Goal: Task Accomplishment & Management: Use online tool/utility

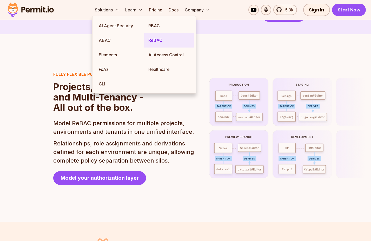
click at [163, 43] on link "ReBAC" at bounding box center [169, 40] width 50 height 15
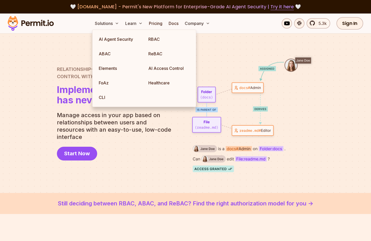
click at [140, 130] on p "Manage access in your app based on relationships between users and resources wi…" at bounding box center [116, 126] width 119 height 29
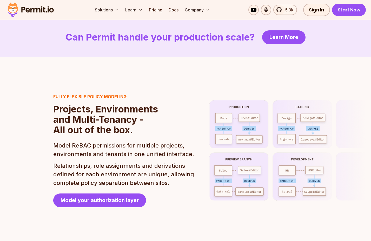
scroll to position [1122, 0]
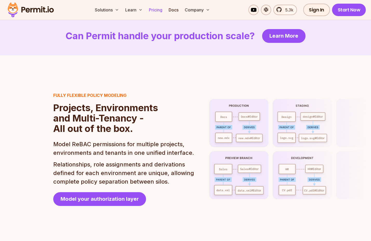
click at [155, 8] on link "Pricing" at bounding box center [156, 10] width 18 height 10
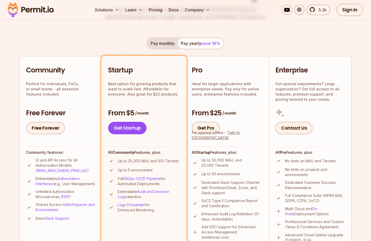
scroll to position [83, 0]
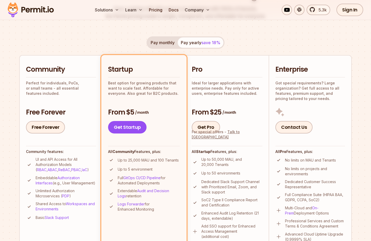
click at [116, 31] on div "Permit Pricing From Free to Predictable Scaling From a startup with 100 users t…" at bounding box center [185, 226] width 333 height 492
click at [175, 9] on link "Docs" at bounding box center [174, 10] width 14 height 10
click at [54, 131] on link "Free Forever" at bounding box center [45, 127] width 39 height 12
click at [171, 11] on link "Docs" at bounding box center [174, 10] width 14 height 10
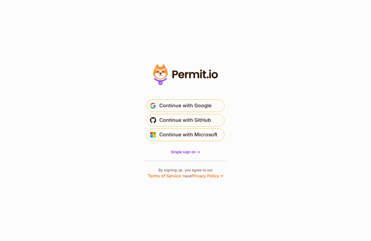
click at [183, 76] on icon at bounding box center [186, 74] width 72 height 25
click at [189, 83] on icon at bounding box center [186, 74] width 72 height 25
click at [186, 119] on span "Continue with GitHub" at bounding box center [185, 120] width 52 height 8
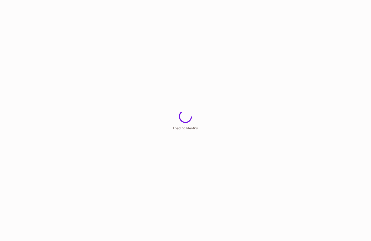
click at [185, 127] on span "Loading Identity" at bounding box center [185, 128] width 25 height 4
click at [185, 127] on span "Loading your workspace..." at bounding box center [185, 128] width 41 height 4
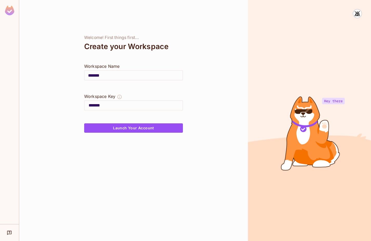
click at [119, 75] on input "*******" at bounding box center [133, 75] width 98 height 15
click at [127, 75] on input "*******" at bounding box center [133, 75] width 98 height 15
click at [115, 103] on input "*******" at bounding box center [136, 105] width 94 height 8
click at [106, 69] on input "*******" at bounding box center [133, 75] width 98 height 15
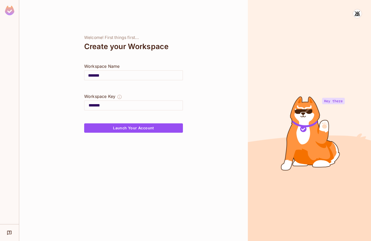
click at [108, 76] on input "*******" at bounding box center [133, 75] width 98 height 15
click at [112, 74] on input "*******" at bounding box center [133, 75] width 98 height 15
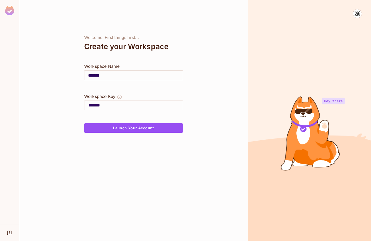
click at [112, 74] on input "*******" at bounding box center [133, 75] width 98 height 15
click at [115, 78] on input "*******" at bounding box center [133, 75] width 98 height 15
click at [130, 129] on button "Launch Your Account" at bounding box center [133, 127] width 99 height 9
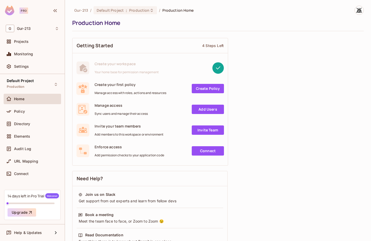
click at [198, 89] on link "Create Policy" at bounding box center [208, 88] width 32 height 9
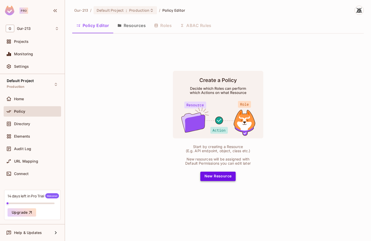
click at [216, 176] on button "New Resource" at bounding box center [218, 176] width 36 height 9
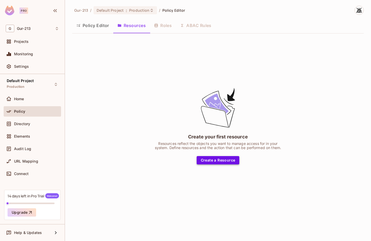
click at [215, 162] on button "Create a Resource" at bounding box center [218, 160] width 43 height 8
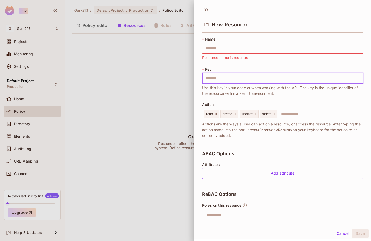
click at [212, 73] on input "text" at bounding box center [282, 78] width 161 height 11
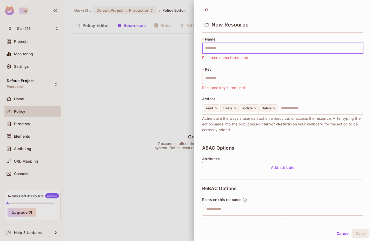
click at [222, 52] on input "text" at bounding box center [282, 48] width 161 height 11
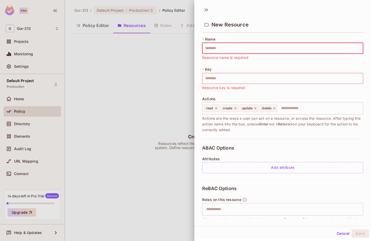
click at [273, 128] on span "Actions are the ways a user can act on a resource, or access the resource. Afte…" at bounding box center [282, 124] width 161 height 17
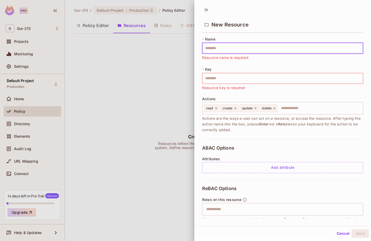
click at [229, 49] on input "text" at bounding box center [282, 48] width 161 height 11
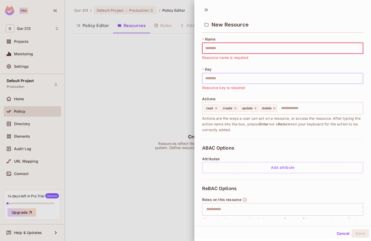
click at [222, 75] on input "text" at bounding box center [282, 78] width 161 height 11
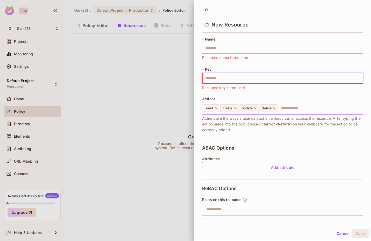
click at [290, 110] on input "text" at bounding box center [319, 108] width 83 height 10
drag, startPoint x: 310, startPoint y: 221, endPoint x: 314, endPoint y: 222, distance: 4.2
click at [311, 221] on div "New Resource * Name ​ Resource name is required * Key ​ Resource key is require…" at bounding box center [282, 115] width 177 height 223
click at [337, 233] on button "Cancel" at bounding box center [343, 234] width 17 height 8
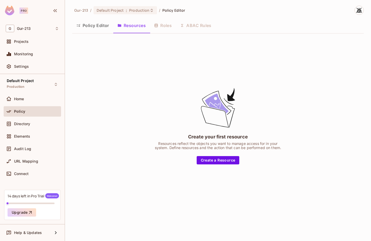
click at [164, 25] on div "Policy Editor Resources Roles ABAC Rules" at bounding box center [218, 25] width 292 height 13
click at [197, 31] on div "Policy Editor Resources Roles ABAC Rules" at bounding box center [218, 25] width 292 height 13
click at [200, 26] on div "Policy Editor Resources Roles ABAC Rules" at bounding box center [218, 25] width 292 height 13
click at [19, 121] on div "Directory" at bounding box center [32, 124] width 53 height 6
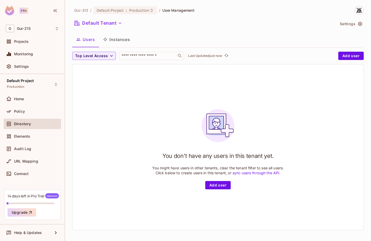
click at [347, 24] on button "Settings" at bounding box center [351, 24] width 26 height 8
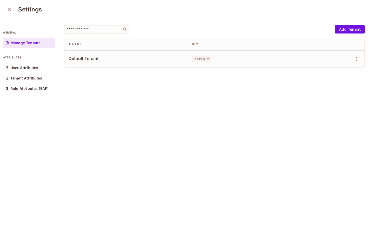
click at [37, 44] on p "Manage Tenants" at bounding box center [25, 43] width 30 height 4
click at [82, 58] on span "Default Tenant" at bounding box center [126, 59] width 115 height 6
click at [24, 46] on div "Manage Tenants" at bounding box center [29, 43] width 52 height 10
click at [24, 64] on div "User Attributes" at bounding box center [29, 68] width 52 height 10
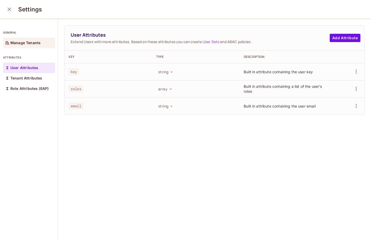
click at [25, 47] on div "Manage Tenants" at bounding box center [29, 43] width 52 height 10
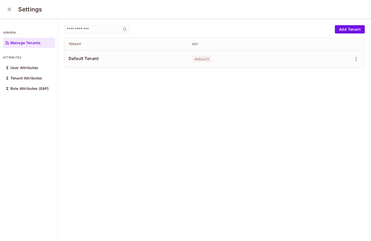
click at [13, 10] on button "close" at bounding box center [9, 9] width 10 height 10
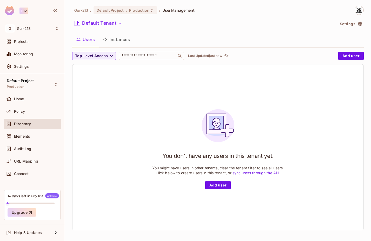
click at [117, 43] on button "Instances" at bounding box center [116, 39] width 35 height 13
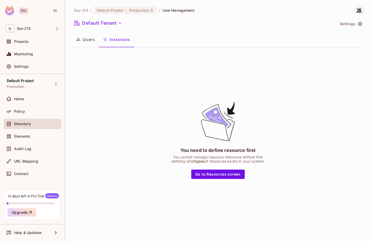
click at [92, 40] on button "Users" at bounding box center [85, 39] width 27 height 13
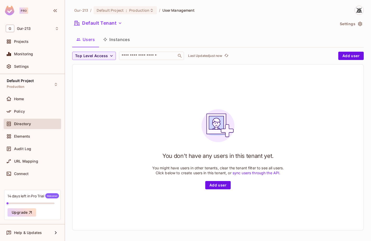
click at [112, 41] on button "Instances" at bounding box center [116, 39] width 35 height 13
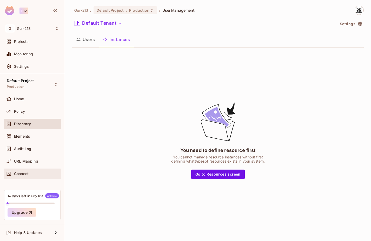
click at [17, 173] on span "Connect" at bounding box center [21, 174] width 15 height 4
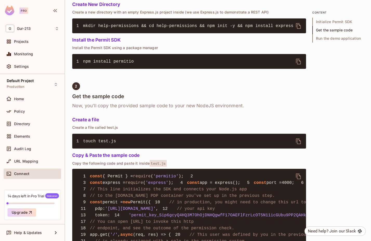
scroll to position [248, 0]
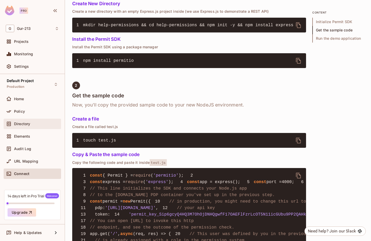
click at [30, 127] on div "Directory" at bounding box center [32, 124] width 57 height 10
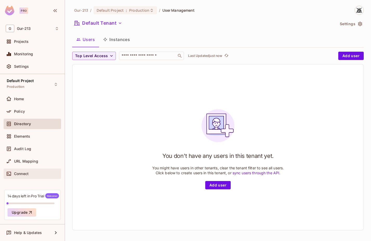
click at [29, 175] on span "Connect" at bounding box center [21, 174] width 15 height 4
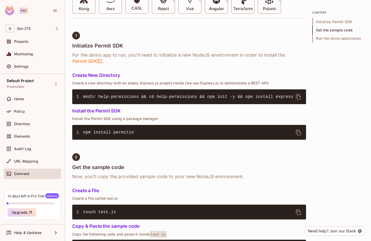
scroll to position [175, 0]
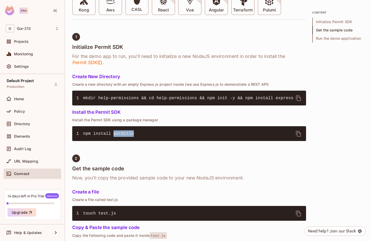
drag, startPoint x: 113, startPoint y: 132, endPoint x: 147, endPoint y: 132, distance: 34.1
click at [147, 132] on pre "1 npm install permitio" at bounding box center [189, 133] width 234 height 15
drag, startPoint x: 114, startPoint y: 134, endPoint x: 148, endPoint y: 135, distance: 34.6
click at [148, 135] on pre "1 npm install permitio" at bounding box center [189, 133] width 234 height 15
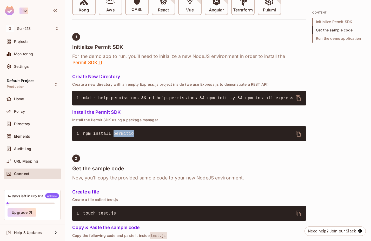
click at [148, 135] on pre "1 npm install permitio" at bounding box center [189, 133] width 234 height 15
click at [29, 137] on span "Elements" at bounding box center [22, 136] width 16 height 4
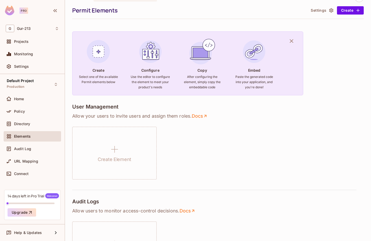
scroll to position [14, 0]
click at [44, 223] on div "Default Project Production Home Policy Directory Elements Audit Log URL Mapping…" at bounding box center [32, 149] width 65 height 150
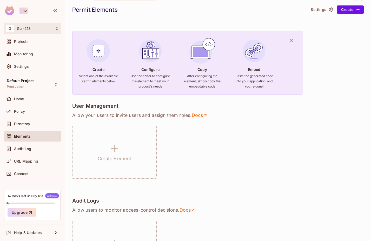
click at [58, 29] on icon at bounding box center [57, 29] width 4 height 4
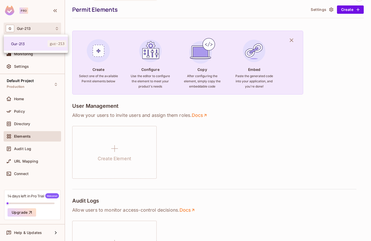
click at [87, 109] on div at bounding box center [185, 120] width 371 height 241
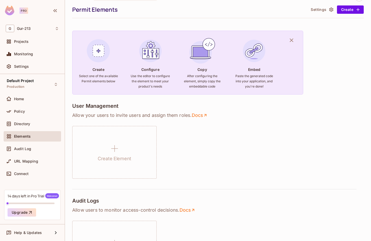
click at [149, 60] on img at bounding box center [150, 51] width 28 height 28
click at [149, 79] on h6 "Use the editor to configure the element to meet your product's needs" at bounding box center [151, 82] width 40 height 16
click at [22, 128] on div "Directory" at bounding box center [32, 124] width 57 height 10
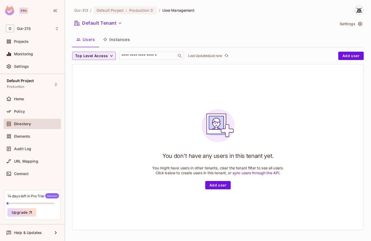
click at [105, 57] on span "Top Level Access" at bounding box center [91, 56] width 33 height 6
click at [105, 57] on div at bounding box center [185, 120] width 371 height 241
click at [249, 54] on div "Top Level Access ​ Last Updated just now" at bounding box center [204, 56] width 264 height 8
click at [14, 109] on span "Policy" at bounding box center [19, 111] width 11 height 4
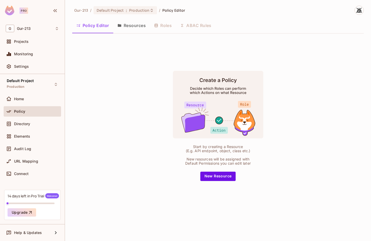
click at [131, 26] on button "Resources" at bounding box center [131, 25] width 37 height 13
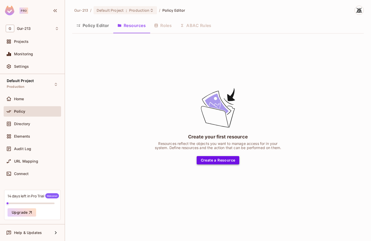
click at [221, 161] on button "Create a Resource" at bounding box center [218, 160] width 43 height 8
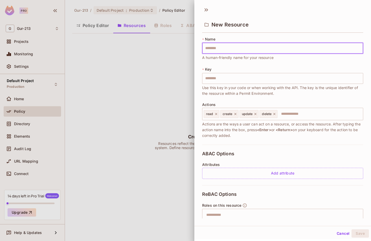
click at [231, 53] on input "text" at bounding box center [282, 48] width 161 height 11
type input "*"
type input "**"
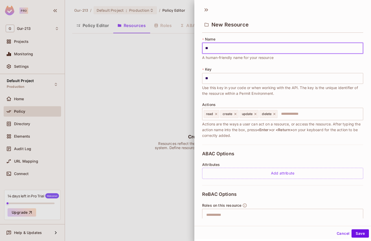
type input "***"
type input "****"
type input "******"
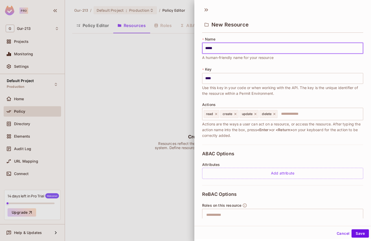
type input "******"
type input "*******"
type input "********"
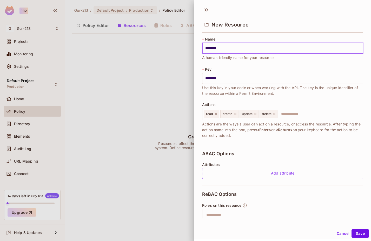
type input "*********"
type input "**********"
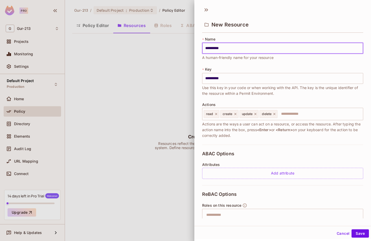
type input "**********"
click at [224, 82] on input "**********" at bounding box center [282, 78] width 161 height 11
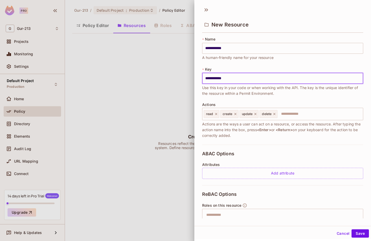
click at [224, 82] on input "**********" at bounding box center [282, 78] width 161 height 11
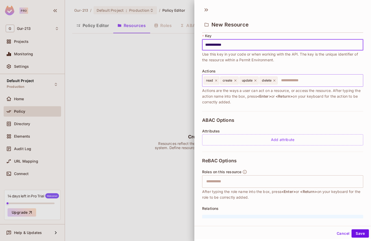
scroll to position [35, 0]
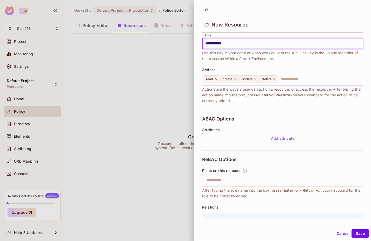
click at [285, 82] on input "text" at bounding box center [319, 79] width 83 height 10
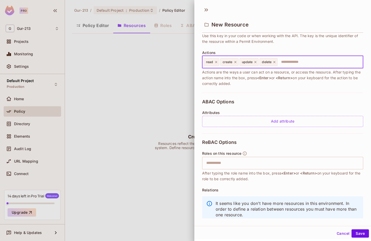
scroll to position [52, 0]
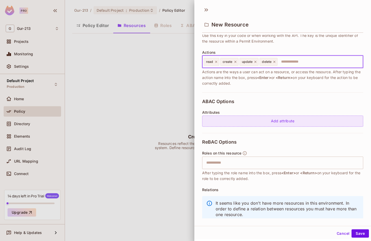
click at [277, 123] on div "Add attribute" at bounding box center [282, 121] width 161 height 11
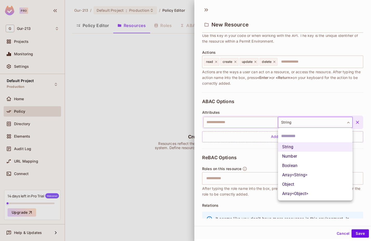
click at [287, 124] on body "**********" at bounding box center [185, 120] width 371 height 241
click at [287, 123] on div at bounding box center [185, 120] width 371 height 241
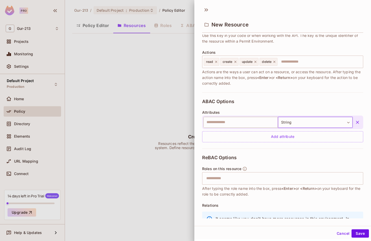
click at [266, 123] on div "String Number Boolean Array<String> Object Array<Object>" at bounding box center [185, 120] width 371 height 241
click at [268, 123] on input "text" at bounding box center [241, 122] width 75 height 11
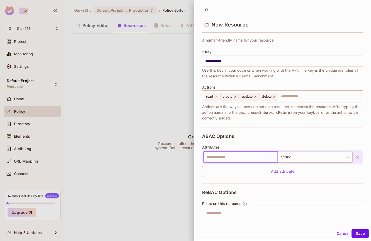
scroll to position [9, 0]
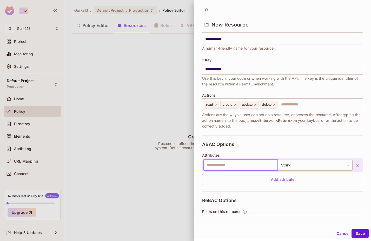
click at [232, 164] on input "text" at bounding box center [241, 165] width 75 height 11
click at [291, 167] on body "**********" at bounding box center [185, 120] width 371 height 241
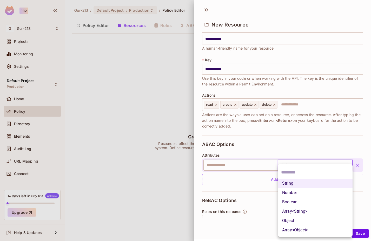
click at [255, 164] on div at bounding box center [185, 120] width 371 height 241
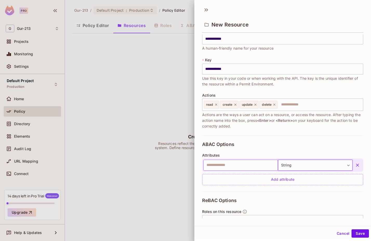
click at [263, 165] on input "text" at bounding box center [241, 165] width 75 height 11
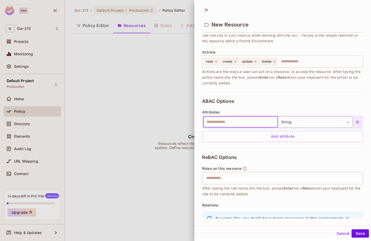
scroll to position [80, 0]
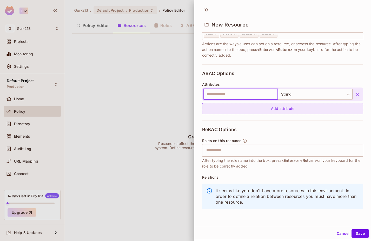
type input "*"
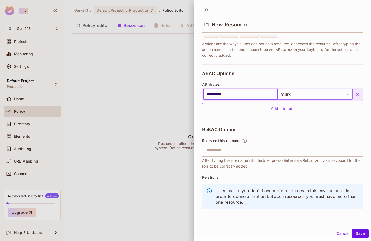
type input "**********"
click at [293, 95] on body "**********" at bounding box center [185, 120] width 371 height 241
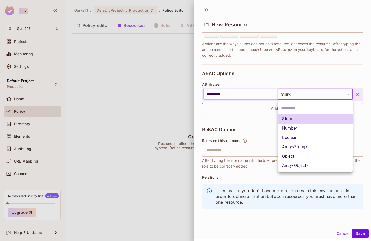
click at [291, 131] on li "Number" at bounding box center [315, 128] width 75 height 9
type input "******"
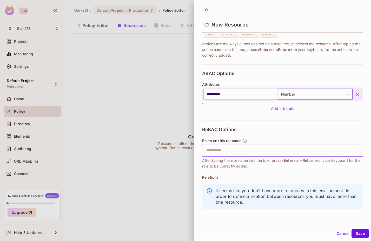
click at [241, 151] on input "text" at bounding box center [282, 150] width 158 height 10
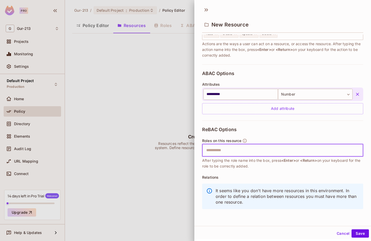
type input "*"
click at [236, 153] on input "text" at bounding box center [282, 150] width 158 height 10
type input "*"
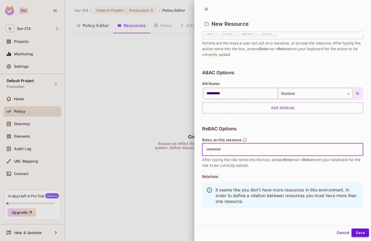
click at [359, 233] on button "Save" at bounding box center [360, 233] width 17 height 8
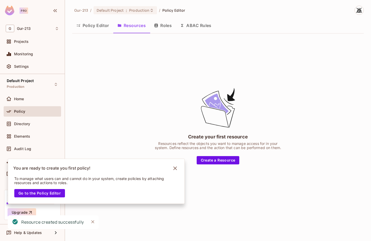
click at [139, 102] on div "Gur-213 / Default Project : Production / Policy Editor Policy Editor Resources …" at bounding box center [218, 120] width 306 height 241
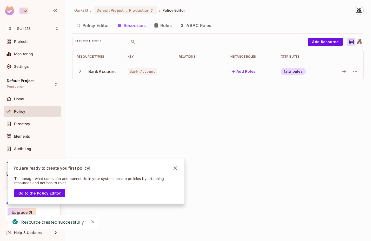
click at [79, 70] on icon "button" at bounding box center [80, 71] width 7 height 7
click at [79, 69] on icon "button" at bounding box center [80, 71] width 7 height 7
click at [291, 73] on div "1 attributes" at bounding box center [293, 71] width 25 height 7
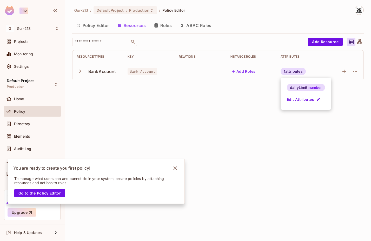
click at [347, 110] on div at bounding box center [185, 120] width 371 height 241
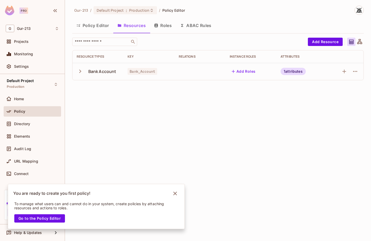
click at [164, 30] on button "Roles" at bounding box center [163, 25] width 26 height 13
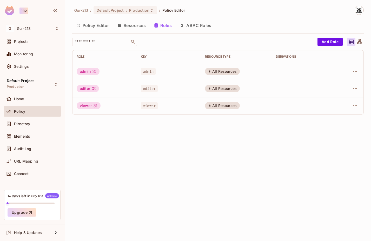
click at [202, 29] on button "ABAC Rules" at bounding box center [196, 25] width 40 height 13
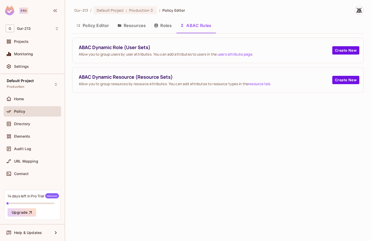
click at [82, 27] on button "Policy Editor" at bounding box center [92, 25] width 41 height 13
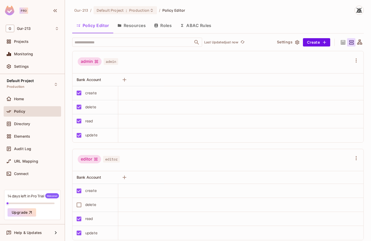
click at [357, 41] on icon at bounding box center [360, 42] width 6 height 6
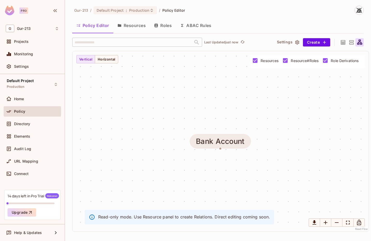
click at [233, 145] on div "Bank Account" at bounding box center [220, 141] width 49 height 8
click at [228, 144] on div "Bank Account" at bounding box center [220, 141] width 49 height 8
click at [19, 124] on span "Directory" at bounding box center [22, 124] width 16 height 4
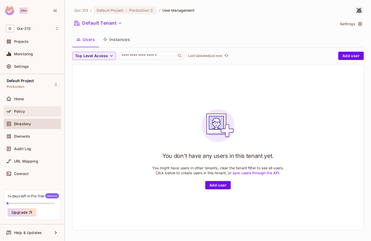
click at [23, 112] on span "Policy" at bounding box center [19, 111] width 11 height 4
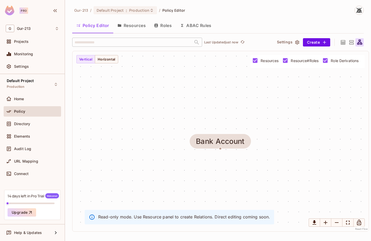
click at [133, 26] on button "Resources" at bounding box center [131, 25] width 37 height 13
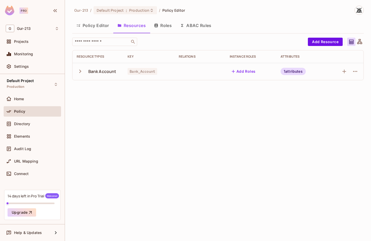
click at [99, 29] on button "Policy Editor" at bounding box center [92, 25] width 41 height 13
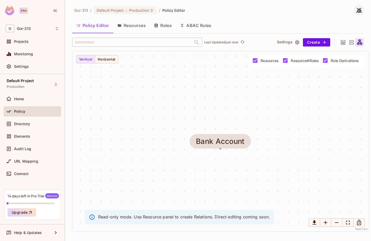
click at [354, 45] on icon at bounding box center [351, 42] width 6 height 6
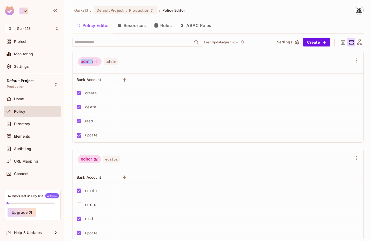
drag, startPoint x: 81, startPoint y: 61, endPoint x: 105, endPoint y: 61, distance: 24.4
click at [105, 61] on div "admin admin" at bounding box center [98, 62] width 41 height 10
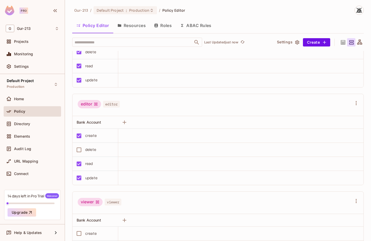
scroll to position [67, 0]
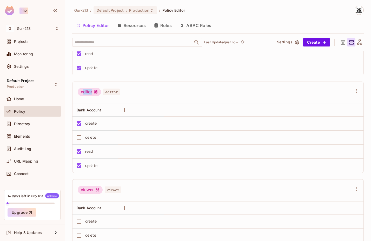
drag, startPoint x: 83, startPoint y: 92, endPoint x: 102, endPoint y: 92, distance: 19.8
click at [101, 92] on div "editor" at bounding box center [89, 92] width 23 height 8
drag, startPoint x: 81, startPoint y: 190, endPoint x: 88, endPoint y: 190, distance: 7.8
click at [88, 190] on div "viewer" at bounding box center [90, 190] width 25 height 8
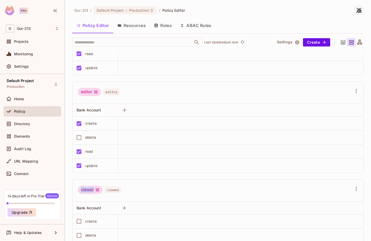
click at [88, 190] on div "viewer" at bounding box center [90, 190] width 25 height 8
click at [24, 127] on div "Directory" at bounding box center [32, 124] width 57 height 10
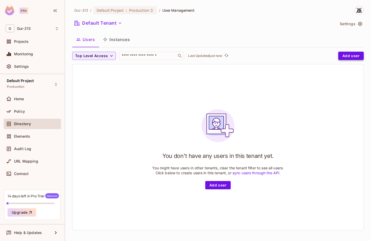
click at [353, 55] on button "Add user" at bounding box center [351, 56] width 25 height 8
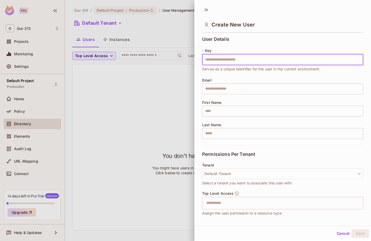
click at [229, 63] on input "text" at bounding box center [282, 59] width 161 height 11
type input "********"
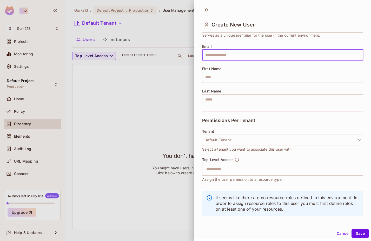
scroll to position [40, 0]
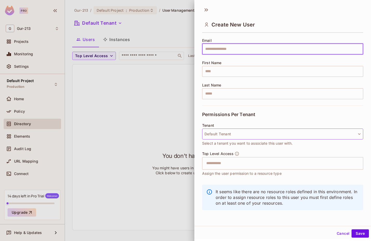
click at [236, 129] on button "Default Tenant" at bounding box center [282, 134] width 161 height 11
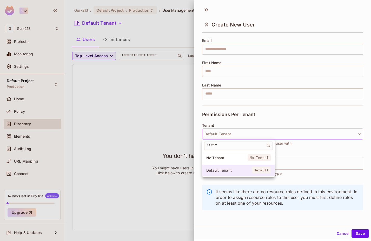
click at [227, 170] on span "Default Tenant" at bounding box center [228, 170] width 45 height 5
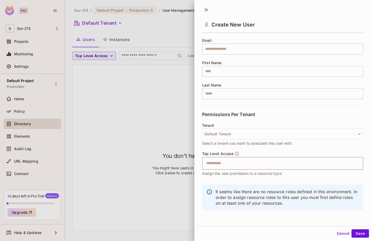
click at [223, 165] on input "text" at bounding box center [278, 163] width 150 height 10
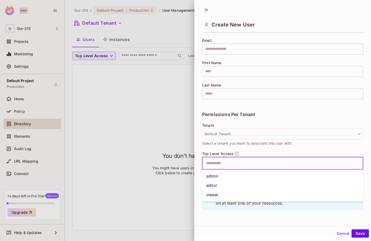
click at [221, 164] on input "text" at bounding box center [278, 163] width 150 height 10
click at [213, 196] on li "viewer" at bounding box center [282, 195] width 161 height 9
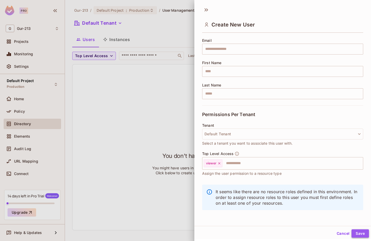
click at [357, 233] on button "Save" at bounding box center [360, 234] width 17 height 8
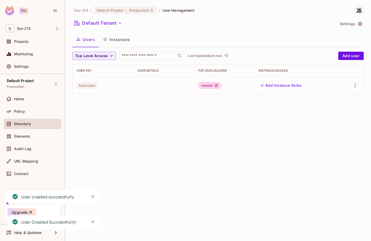
click at [21, 105] on div "Home" at bounding box center [32, 100] width 57 height 12
click at [19, 100] on span "Home" at bounding box center [19, 99] width 10 height 4
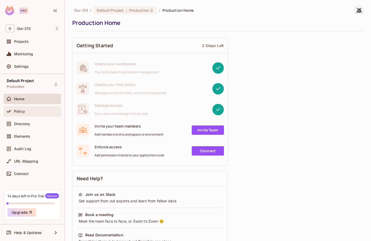
click at [12, 113] on div at bounding box center [10, 111] width 8 height 6
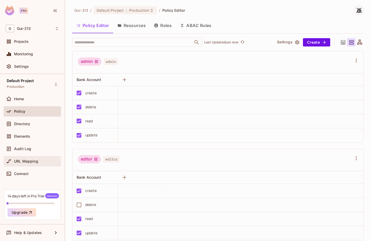
click at [27, 157] on div "URL Mapping" at bounding box center [32, 161] width 57 height 10
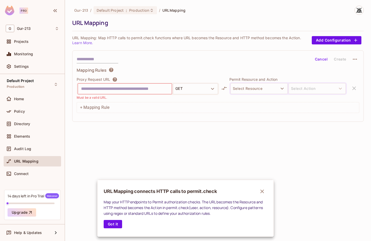
click at [96, 38] on div at bounding box center [185, 120] width 371 height 241
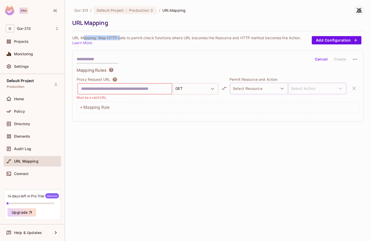
drag, startPoint x: 85, startPoint y: 38, endPoint x: 121, endPoint y: 38, distance: 35.9
click at [121, 38] on p "URL Mapping: Map HTTP calls to permit.check functions where URL becomes the Res…" at bounding box center [192, 40] width 240 height 10
drag, startPoint x: 119, startPoint y: 38, endPoint x: 140, endPoint y: 38, distance: 20.8
click at [140, 38] on p "URL Mapping: Map HTTP calls to permit.check functions where URL becomes the Res…" at bounding box center [192, 40] width 240 height 10
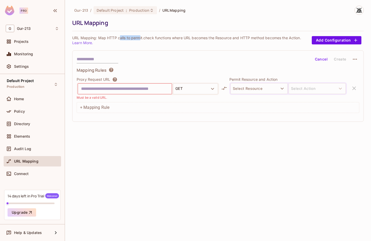
click at [140, 38] on p "URL Mapping: Map HTTP calls to permit.check functions where URL becomes the Res…" at bounding box center [192, 40] width 240 height 10
drag, startPoint x: 147, startPoint y: 38, endPoint x: 157, endPoint y: 38, distance: 10.1
click at [157, 38] on p "URL Mapping: Map HTTP calls to permit.check functions where URL becomes the Res…" at bounding box center [192, 40] width 240 height 10
drag, startPoint x: 191, startPoint y: 37, endPoint x: 225, endPoint y: 39, distance: 34.9
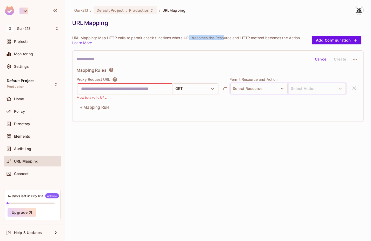
click at [225, 39] on p "URL Mapping: Map HTTP calls to permit.check functions where URL becomes the Res…" at bounding box center [192, 40] width 240 height 10
click at [261, 93] on button "Select Resource" at bounding box center [259, 88] width 57 height 11
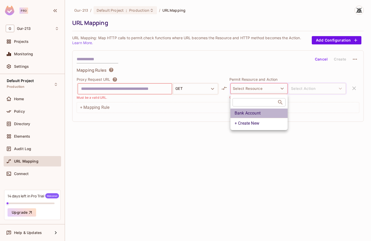
click at [253, 113] on li "Bank Account" at bounding box center [259, 113] width 57 height 9
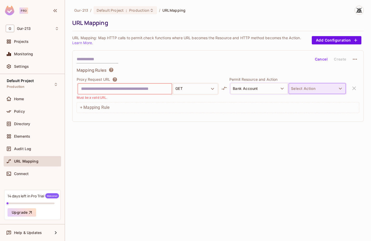
click at [305, 88] on button "Select Action" at bounding box center [317, 88] width 57 height 11
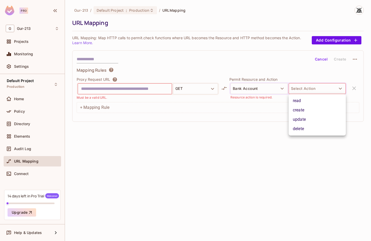
click at [299, 100] on li "read" at bounding box center [317, 100] width 57 height 9
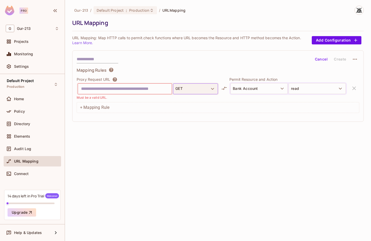
click at [198, 92] on button "GET" at bounding box center [195, 88] width 45 height 11
click at [201, 68] on div at bounding box center [185, 120] width 371 height 241
click at [96, 41] on p "URL Mapping: Map HTTP calls to permit.check functions where URL becomes the Res…" at bounding box center [192, 40] width 240 height 10
drag, startPoint x: 99, startPoint y: 38, endPoint x: 121, endPoint y: 38, distance: 22.1
click at [121, 38] on p "URL Mapping: Map HTTP calls to permit.check functions where URL becomes the Res…" at bounding box center [192, 40] width 240 height 10
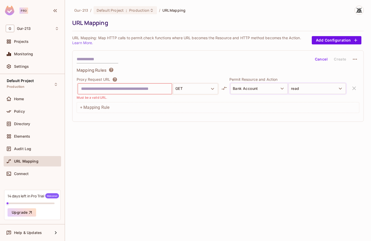
click at [127, 38] on p "URL Mapping: Map HTTP calls to permit.check functions where URL becomes the Res…" at bounding box center [192, 40] width 240 height 10
drag, startPoint x: 131, startPoint y: 38, endPoint x: 153, endPoint y: 37, distance: 22.1
click at [153, 37] on p "URL Mapping: Map HTTP calls to permit.check functions where URL becomes the Res…" at bounding box center [192, 40] width 240 height 10
drag, startPoint x: 171, startPoint y: 37, endPoint x: 198, endPoint y: 37, distance: 27.3
click at [198, 37] on p "URL Mapping: Map HTTP calls to permit.check functions where URL becomes the Res…" at bounding box center [192, 40] width 240 height 10
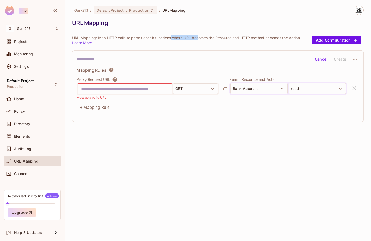
click at [198, 37] on p "URL Mapping: Map HTTP calls to permit.check functions where URL becomes the Res…" at bounding box center [192, 40] width 240 height 10
drag, startPoint x: 217, startPoint y: 37, endPoint x: 180, endPoint y: 38, distance: 36.9
click at [181, 38] on p "URL Mapping: Map HTTP calls to permit.check functions where URL becomes the Res…" at bounding box center [192, 40] width 240 height 10
click at [180, 38] on p "URL Mapping: Map HTTP calls to permit.check functions where URL becomes the Res…" at bounding box center [192, 40] width 240 height 10
click at [159, 92] on input "text" at bounding box center [125, 89] width 88 height 8
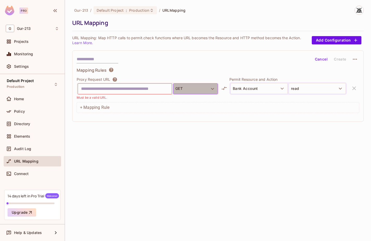
click at [176, 90] on button "GET" at bounding box center [195, 88] width 45 height 11
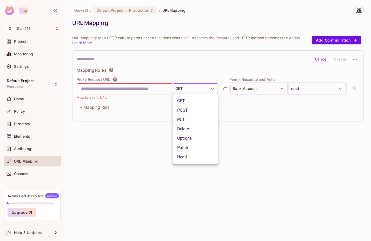
click at [180, 76] on div at bounding box center [185, 120] width 371 height 241
click at [159, 93] on div at bounding box center [125, 89] width 94 height 10
click at [161, 89] on input "text" at bounding box center [125, 89] width 88 height 8
click at [106, 90] on input "text" at bounding box center [125, 89] width 88 height 8
click at [148, 89] on input "text" at bounding box center [125, 89] width 88 height 8
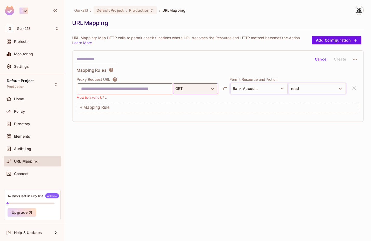
click at [182, 88] on button "GET" at bounding box center [195, 88] width 45 height 11
click at [150, 89] on div at bounding box center [185, 120] width 371 height 241
click at [155, 89] on div "GET POST PUT Delete Options Patch Head" at bounding box center [185, 120] width 371 height 241
click at [110, 185] on div "Gur-213 / Default Project : Production / URL Mapping URL Mapping URL Mapping: M…" at bounding box center [218, 120] width 306 height 241
click at [20, 66] on span "Settings" at bounding box center [21, 66] width 15 height 4
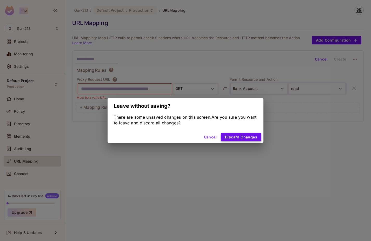
click at [241, 138] on button "Discard Changes" at bounding box center [241, 137] width 41 height 8
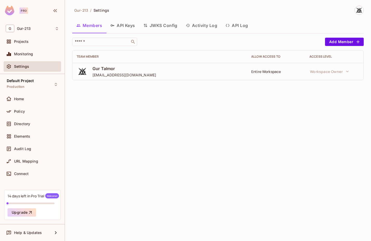
click at [127, 25] on button "API Keys" at bounding box center [122, 25] width 33 height 13
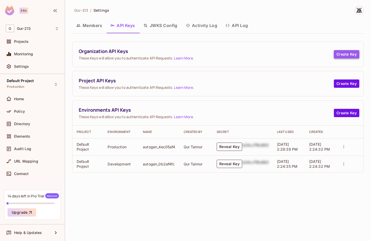
click at [341, 55] on button "Create Key" at bounding box center [346, 54] width 25 height 8
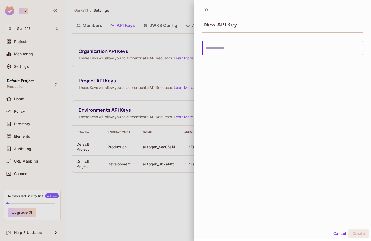
click at [223, 47] on input "text" at bounding box center [282, 48] width 161 height 15
type input "**********"
click at [356, 236] on button "Create" at bounding box center [359, 234] width 21 height 8
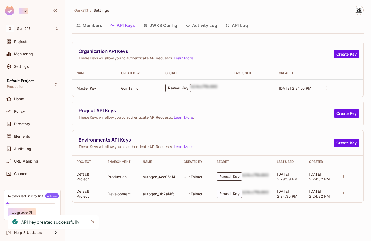
click at [181, 89] on button "Reveal Key" at bounding box center [178, 88] width 25 height 8
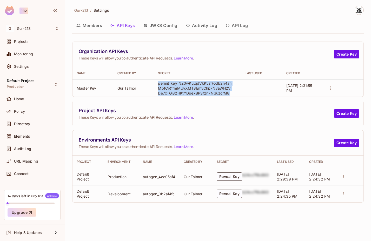
drag, startPoint x: 230, startPoint y: 94, endPoint x: 159, endPoint y: 85, distance: 71.2
click at [159, 85] on p "permit_key_NZ0wKuUjdVkK5sfFodb2n4ahMbfCjR1fmMUyXMT8EmyChp7NyaWH2VDe7xTGi82HKtYD…" at bounding box center [195, 88] width 75 height 15
copy p "permit_key_NZ0wKuUjdVkK5sfFodb2n4ahMbfCjR1fmMUyXMT8EmyChp7NyaWH2VDe7xTGi82HKtYD…"
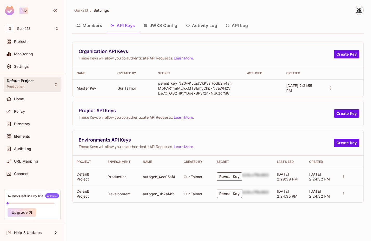
click at [35, 86] on div "Default Project Production" at bounding box center [32, 84] width 57 height 14
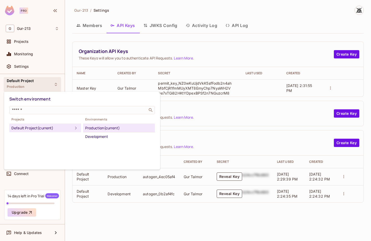
click at [63, 72] on div at bounding box center [185, 120] width 371 height 241
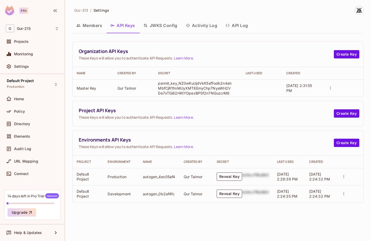
click at [100, 28] on button "Members" at bounding box center [89, 25] width 34 height 13
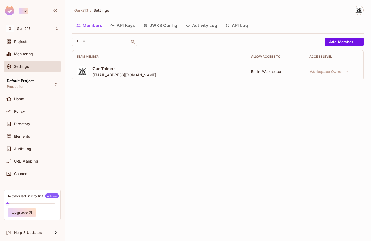
click at [250, 22] on button "API Log" at bounding box center [237, 25] width 31 height 13
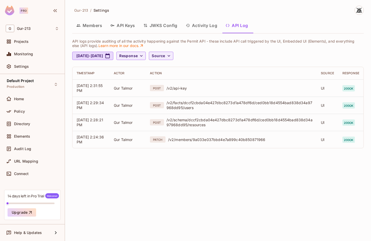
click at [196, 29] on button "Activity Log" at bounding box center [202, 25] width 40 height 13
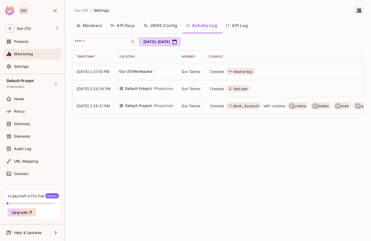
click at [25, 57] on div "Monitoring" at bounding box center [32, 54] width 53 height 6
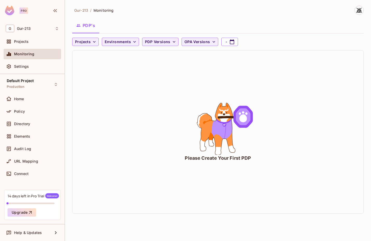
click at [238, 159] on div "Please Create Your First PDP" at bounding box center [218, 158] width 66 height 6
click at [19, 99] on span "Home" at bounding box center [19, 99] width 10 height 4
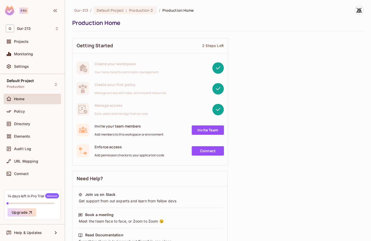
click at [209, 134] on link "Invite Team" at bounding box center [208, 130] width 32 height 9
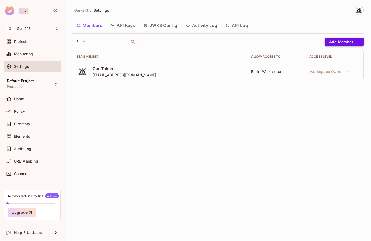
click at [329, 44] on button "Add Member" at bounding box center [344, 42] width 39 height 8
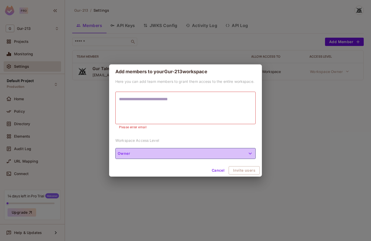
click at [153, 152] on button "Owner" at bounding box center [185, 153] width 140 height 11
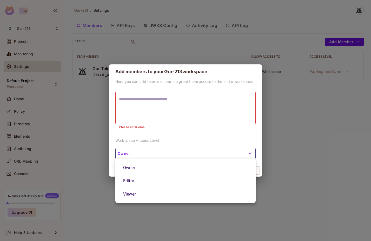
click at [151, 143] on div at bounding box center [185, 120] width 371 height 241
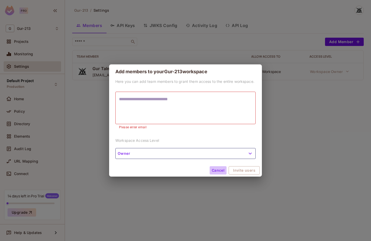
click at [223, 172] on button "Cancel" at bounding box center [218, 170] width 17 height 8
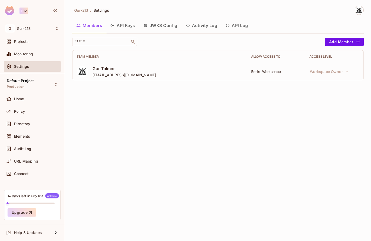
click at [169, 141] on div "Gur-213 / Settings Members API Keys JWKS Config Activity Log API Log ​ Add Memb…" at bounding box center [218, 120] width 306 height 241
click at [28, 100] on div "Home" at bounding box center [36, 99] width 45 height 4
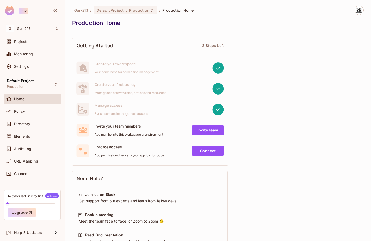
click at [198, 151] on link "Connect" at bounding box center [208, 150] width 32 height 9
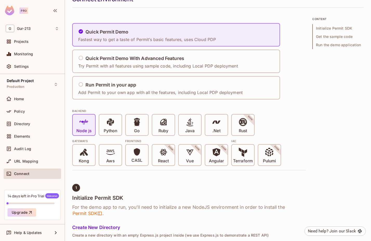
scroll to position [25, 0]
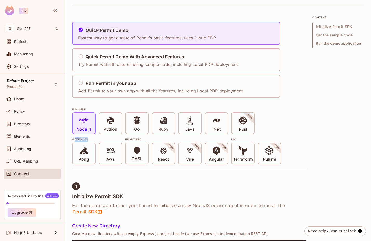
drag, startPoint x: 74, startPoint y: 139, endPoint x: 90, endPoint y: 140, distance: 16.9
click at [90, 140] on div "Gateways" at bounding box center [97, 140] width 50 height 4
click at [73, 136] on div "Gateways Kong Aws" at bounding box center [97, 149] width 50 height 30
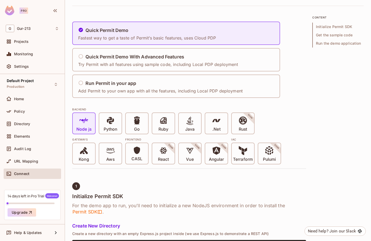
click at [74, 139] on div "Gateways" at bounding box center [97, 140] width 50 height 4
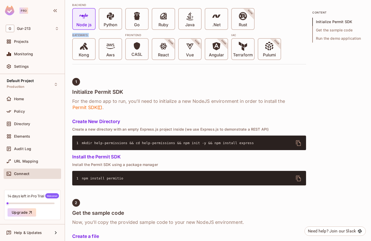
scroll to position [111, 0]
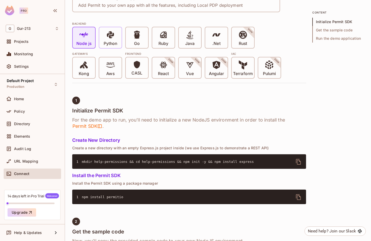
click at [108, 35] on icon at bounding box center [110, 34] width 9 height 9
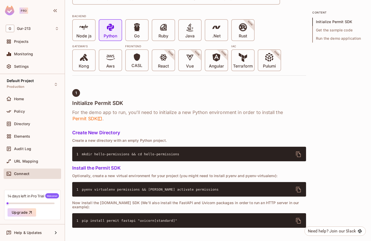
scroll to position [118, 0]
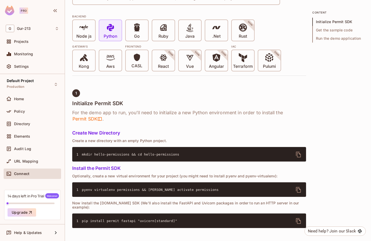
click at [112, 29] on icon at bounding box center [110, 27] width 9 height 9
click at [84, 29] on icon at bounding box center [84, 27] width 9 height 5
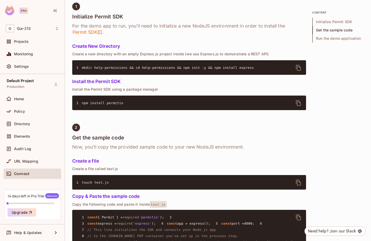
scroll to position [206, 0]
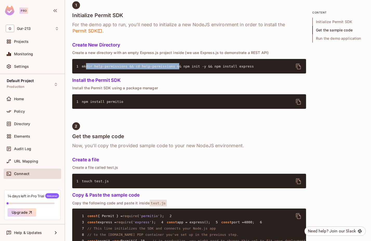
drag, startPoint x: 86, startPoint y: 66, endPoint x: 179, endPoint y: 66, distance: 92.3
click at [179, 66] on span "mkdir help-permissions && cd help-permissions && npm init -y && npm install exp…" at bounding box center [168, 66] width 172 height 4
drag, startPoint x: 93, startPoint y: 66, endPoint x: 120, endPoint y: 66, distance: 27.3
click at [120, 66] on span "mkdir help-permissions && cd help-permissions && npm init -y && npm install exp…" at bounding box center [168, 66] width 172 height 4
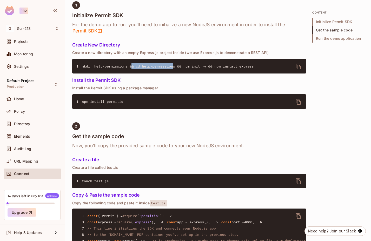
drag, startPoint x: 132, startPoint y: 66, endPoint x: 176, endPoint y: 68, distance: 44.8
click at [176, 68] on span "mkdir help-permissions && cd help-permissions && npm init -y && npm install exp…" at bounding box center [168, 66] width 172 height 4
click at [186, 67] on span "mkdir help-permissions && cd help-permissions && npm init -y && npm install exp…" at bounding box center [168, 66] width 172 height 4
drag, startPoint x: 192, startPoint y: 67, endPoint x: 265, endPoint y: 67, distance: 72.8
click at [265, 67] on pre "1 mkdir help-permissions && cd help-permissions && npm init -y && npm install e…" at bounding box center [189, 66] width 234 height 15
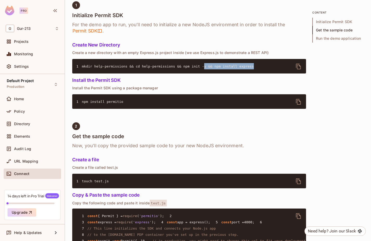
drag, startPoint x: 258, startPoint y: 68, endPoint x: 204, endPoint y: 66, distance: 54.1
click at [204, 66] on pre "1 mkdir help-permissions && cd help-permissions && npm init -y && npm install e…" at bounding box center [189, 66] width 234 height 15
click at [204, 66] on span "mkdir help-permissions && cd help-permissions && npm init -y && npm install exp…" at bounding box center [168, 66] width 172 height 4
drag, startPoint x: 211, startPoint y: 66, endPoint x: 241, endPoint y: 66, distance: 29.9
click at [241, 66] on span "mkdir help-permissions && cd help-permissions && npm init -y && npm install exp…" at bounding box center [168, 66] width 172 height 4
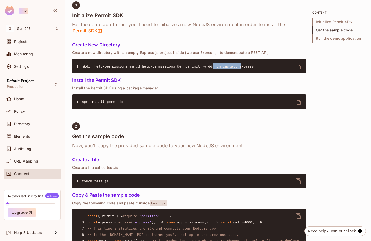
click at [241, 66] on span "mkdir help-permissions && cd help-permissions && npm init -y && npm install exp…" at bounding box center [168, 66] width 172 height 4
click at [249, 67] on span "mkdir help-permissions && cd help-permissions && npm init -y && npm install exp…" at bounding box center [168, 66] width 172 height 4
click at [252, 71] on pre "1 mkdir help-permissions && cd help-permissions && npm init -y && npm install e…" at bounding box center [189, 66] width 234 height 15
click at [247, 67] on span "mkdir help-permissions && cd help-permissions && npm init -y && npm install exp…" at bounding box center [168, 66] width 172 height 4
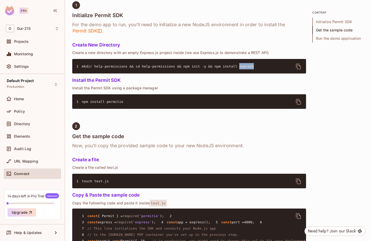
click at [247, 67] on span "mkdir help-permissions && cd help-permissions && npm init -y && npm install exp…" at bounding box center [168, 66] width 172 height 4
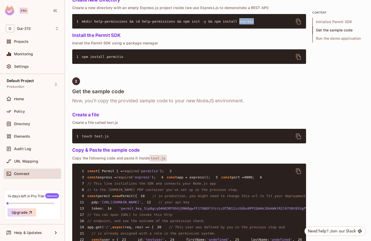
scroll to position [252, 0]
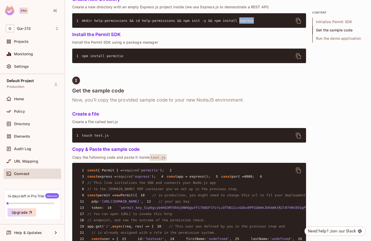
drag, startPoint x: 80, startPoint y: 55, endPoint x: 128, endPoint y: 55, distance: 47.8
click at [128, 55] on pre "1 npm install permitio" at bounding box center [189, 56] width 234 height 15
drag, startPoint x: 138, startPoint y: 58, endPoint x: 74, endPoint y: 57, distance: 63.4
click at [74, 57] on pre "1 npm install permitio" at bounding box center [189, 56] width 234 height 15
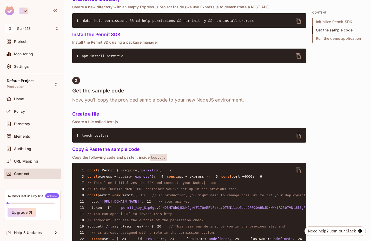
click at [116, 62] on pre "1 npm install permitio" at bounding box center [189, 56] width 234 height 15
drag, startPoint x: 254, startPoint y: 21, endPoint x: 281, endPoint y: 22, distance: 26.5
click at [281, 22] on pre "1 mkdir help-permissions && cd help-permissions && npm init -y && npm install e…" at bounding box center [189, 20] width 234 height 15
drag, startPoint x: 128, startPoint y: 57, endPoint x: 79, endPoint y: 57, distance: 49.7
click at [79, 57] on pre "1 npm install permitio" at bounding box center [189, 56] width 234 height 15
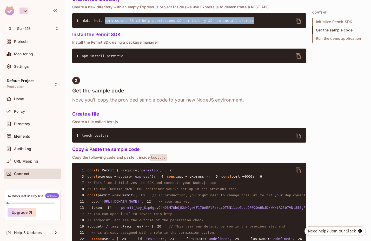
drag, startPoint x: 255, startPoint y: 21, endPoint x: 103, endPoint y: 23, distance: 151.8
click at [105, 22] on pre "1 mkdir help-permissions && cd help-permissions && npm init -y && npm install e…" at bounding box center [189, 20] width 234 height 15
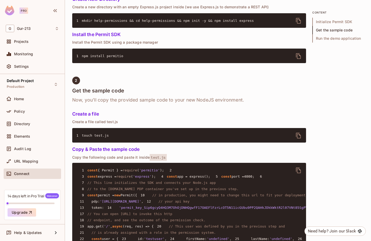
click at [139, 63] on pre "1 npm install permitio" at bounding box center [189, 56] width 234 height 15
drag, startPoint x: 136, startPoint y: 58, endPoint x: 72, endPoint y: 58, distance: 64.0
click at [72, 58] on pre "1 npm install permitio" at bounding box center [189, 56] width 234 height 15
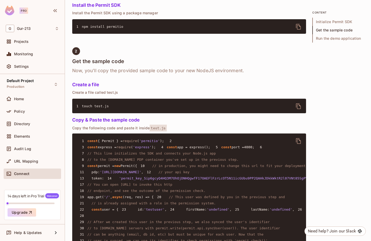
click at [119, 91] on p "Create a file called test.js" at bounding box center [189, 92] width 234 height 4
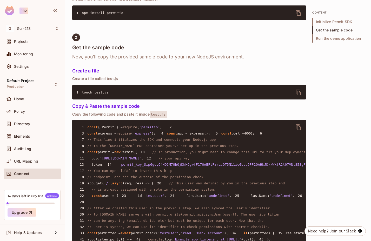
scroll to position [299, 0]
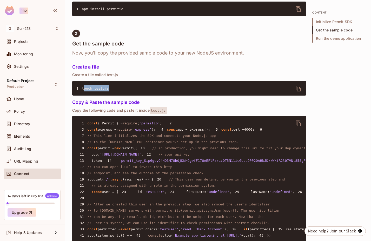
drag, startPoint x: 83, startPoint y: 87, endPoint x: 124, endPoint y: 87, distance: 40.8
click at [124, 87] on pre "1 touch test.js" at bounding box center [189, 88] width 234 height 15
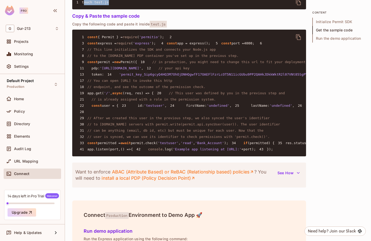
scroll to position [386, 0]
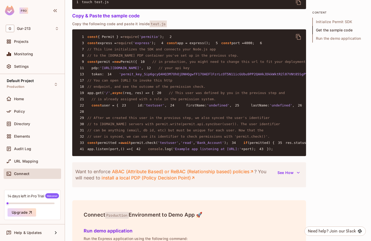
click at [148, 35] on span "'permitio'" at bounding box center [149, 37] width 21 height 4
click at [110, 37] on span "{ Permit } =" at bounding box center [110, 37] width 25 height 4
click at [153, 37] on span "'permitio'" at bounding box center [149, 37] width 21 height 4
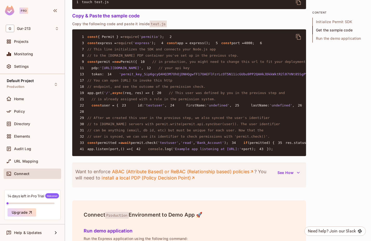
click at [106, 38] on span "{ Permit } =" at bounding box center [110, 37] width 25 height 4
click at [160, 38] on span "'permitio'" at bounding box center [149, 37] width 21 height 4
click at [156, 38] on span "'permitio'" at bounding box center [149, 37] width 21 height 4
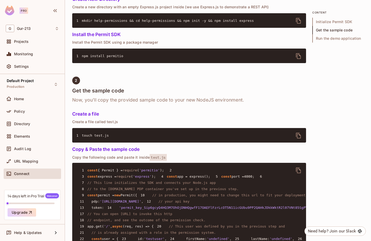
scroll to position [249, 0]
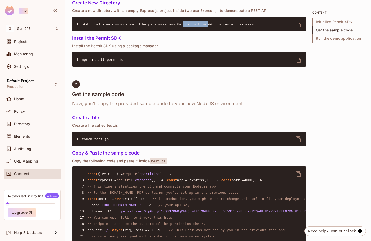
drag, startPoint x: 183, startPoint y: 24, endPoint x: 207, endPoint y: 23, distance: 24.5
click at [207, 23] on span "mkdir help-permissions && cd help-permissions && npm init -y && npm install exp…" at bounding box center [168, 24] width 172 height 4
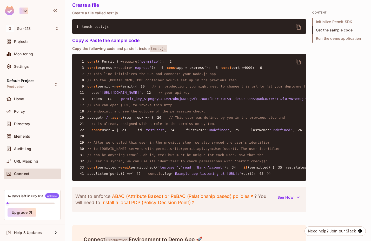
scroll to position [372, 0]
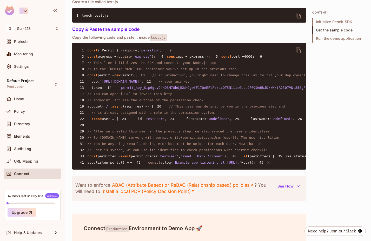
drag, startPoint x: 84, startPoint y: 62, endPoint x: 100, endPoint y: 62, distance: 15.9
click at [100, 58] on span "express =" at bounding box center [107, 57] width 19 height 4
click at [120, 58] on span "require" at bounding box center [123, 57] width 15 height 4
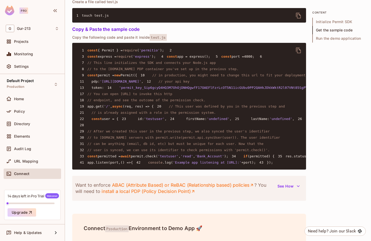
click at [133, 56] on pre "1 const { Permit } = require ( 'permitio' ); 2 3 const express = require ( 'exp…" at bounding box center [189, 106] width 234 height 127
click at [133, 49] on span "require" at bounding box center [130, 50] width 15 height 4
click at [131, 58] on span "require" at bounding box center [123, 57] width 15 height 4
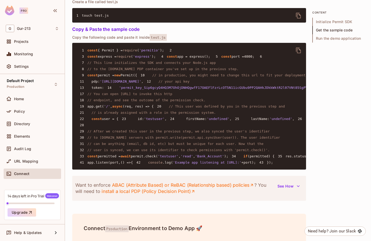
click at [133, 54] on pre "1 const { Permit } = require ( 'permitio' ); 2 3 const express = require ( 'exp…" at bounding box center [189, 106] width 234 height 127
click at [133, 50] on span "require" at bounding box center [130, 50] width 15 height 4
click at [133, 69] on pre "1 const { Permit } = require ( 'permitio' ); 2 3 const express = require ( 'exp…" at bounding box center [189, 106] width 234 height 127
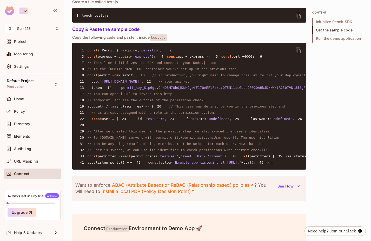
click at [133, 60] on pre "1 const { Permit } = require ( 'permitio' ); 2 3 const express = require ( 'exp…" at bounding box center [189, 106] width 234 height 127
click at [131, 58] on span "require" at bounding box center [123, 57] width 15 height 4
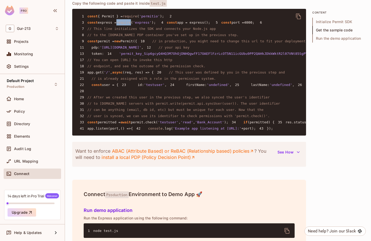
scroll to position [409, 0]
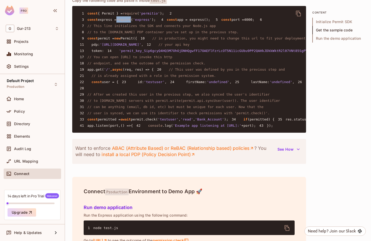
drag, startPoint x: 86, startPoint y: 31, endPoint x: 147, endPoint y: 43, distance: 62.8
click at [147, 43] on pre "1 const { Permit } = require ( 'permitio' ); 2 3 const express = require ( 'exp…" at bounding box center [189, 69] width 234 height 127
drag, startPoint x: 146, startPoint y: 43, endPoint x: 116, endPoint y: 40, distance: 29.3
click at [116, 40] on pre "1 const { Permit } = require ( 'permitio' ); 2 3 const express = require ( 'exp…" at bounding box center [189, 69] width 234 height 127
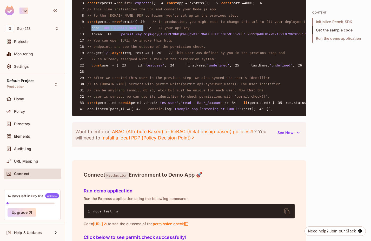
drag, startPoint x: 91, startPoint y: 60, endPoint x: 171, endPoint y: 62, distance: 80.6
click at [171, 62] on pre "1 const { Permit } = require ( 'permitio' ); 2 3 const express = require ( 'exp…" at bounding box center [189, 52] width 234 height 127
click at [166, 36] on span "'permit_key_Sip6gcyQ4HQ3M7OhOjDNHQgwfF17OAEFlFzrLcOT5N11icGUbu9PP2QAHkJDkkWktR2…" at bounding box center [221, 34] width 205 height 4
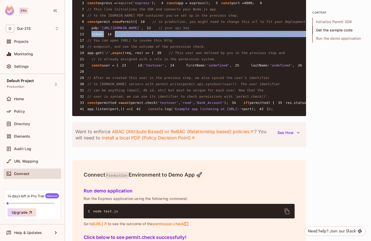
drag, startPoint x: 91, startPoint y: 73, endPoint x: 95, endPoint y: 82, distance: 10.6
click at [95, 82] on pre "1 const { Permit } = require ( 'permitio' ); 2 3 const express = require ( 'exp…" at bounding box center [189, 52] width 234 height 127
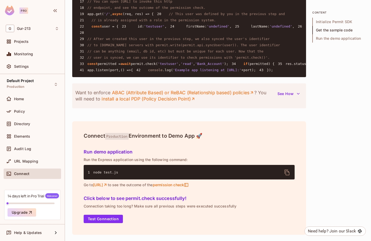
scroll to position [481, 0]
drag, startPoint x: 106, startPoint y: 54, endPoint x: 145, endPoint y: 54, distance: 39.5
click at [145, 16] on span "(req, res) => {" at bounding box center [138, 14] width 31 height 4
drag, startPoint x: 104, startPoint y: 53, endPoint x: 137, endPoint y: 53, distance: 33.5
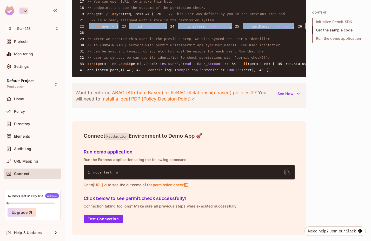
drag, startPoint x: 90, startPoint y: 53, endPoint x: 125, endPoint y: 83, distance: 46.3
click at [125, 77] on pre "1 const { Permit } = require ( 'permitio' ); 2 3 const express = require ( 'exp…" at bounding box center [189, 13] width 234 height 127
click at [326, 28] on span "'undefined'" at bounding box center [337, 26] width 23 height 4
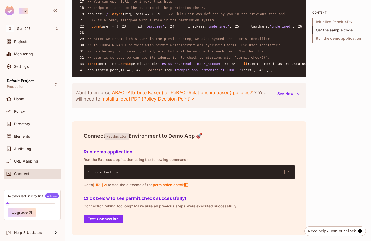
click at [125, 77] on pre "1 const { Permit } = require ( 'permitio' ); 2 3 const express = require ( 'exp…" at bounding box center [189, 13] width 234 height 127
click at [144, 28] on span "'testuser'" at bounding box center [154, 26] width 21 height 4
click at [127, 77] on pre "1 const { Permit } = require ( 'permitio' ); 2 3 const express = require ( 'exp…" at bounding box center [189, 13] width 234 height 127
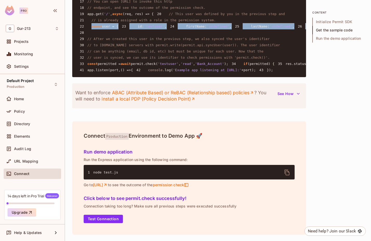
drag, startPoint x: 91, startPoint y: 68, endPoint x: 105, endPoint y: 96, distance: 30.9
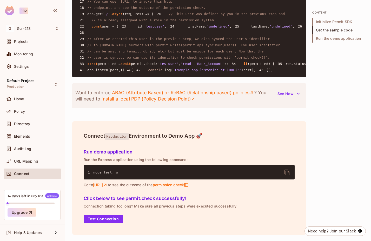
click at [173, 66] on span "'testuser'" at bounding box center [168, 64] width 21 height 4
click at [193, 66] on span "'read'" at bounding box center [187, 64] width 12 height 4
click at [218, 66] on span "'Bank_Account'" at bounding box center [209, 64] width 29 height 4
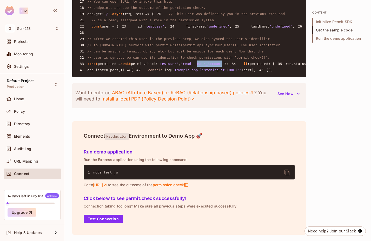
click at [218, 66] on span "'Bank_Account'" at bounding box center [209, 64] width 29 height 4
click at [187, 77] on pre "1 const { Permit } = require ( 'permitio' ); 2 3 const express = require ( 'exp…" at bounding box center [189, 13] width 234 height 127
drag, startPoint x: 163, startPoint y: 121, endPoint x: 244, endPoint y: 120, distance: 80.6
click at [244, 77] on pre "1 const { Permit } = require ( 'permitio' ); 2 3 const express = require ( 'exp…" at bounding box center [189, 13] width 234 height 127
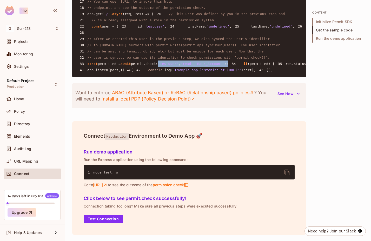
click at [244, 77] on pre "1 const { Permit } = require ( 'permitio' ); 2 3 const express = require ( 'exp…" at bounding box center [189, 13] width 234 height 127
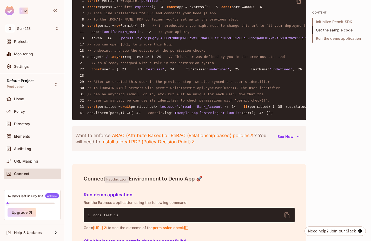
scroll to position [408, 0]
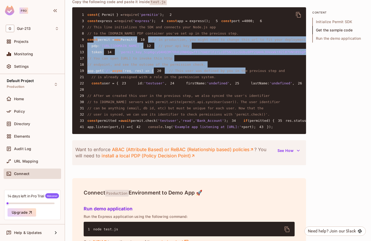
drag, startPoint x: 94, startPoint y: 64, endPoint x: 170, endPoint y: 137, distance: 105.0
click at [170, 134] on pre "1 const { Permit } = require ( 'permitio' ); 2 3 const express = require ( 'exp…" at bounding box center [189, 70] width 234 height 127
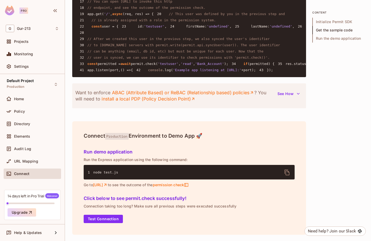
scroll to position [498, 0]
drag, startPoint x: 136, startPoint y: 124, endPoint x: 165, endPoint y: 124, distance: 28.1
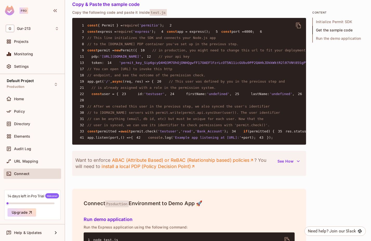
scroll to position [393, 0]
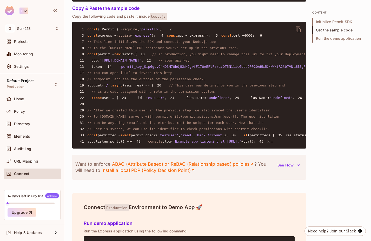
drag, startPoint x: 101, startPoint y: 29, endPoint x: 127, endPoint y: 29, distance: 26.8
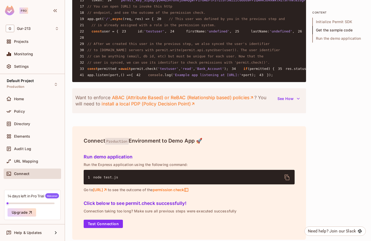
scroll to position [481, 0]
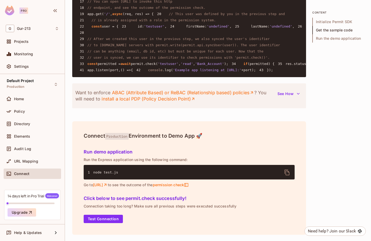
drag, startPoint x: 137, startPoint y: 141, endPoint x: 164, endPoint y: 141, distance: 26.8
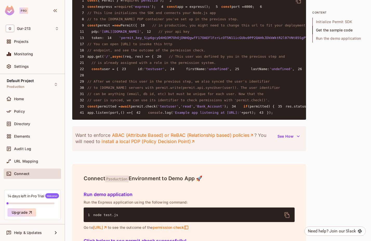
scroll to position [424, 0]
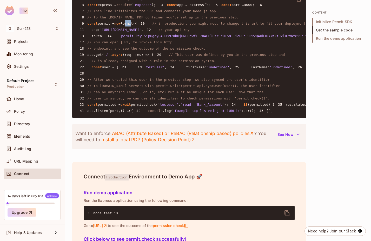
drag, startPoint x: 128, startPoint y: 48, endPoint x: 135, endPoint y: 48, distance: 7.0
click at [135, 25] on span "Permit({" at bounding box center [129, 24] width 17 height 4
click at [130, 25] on span "Permit({" at bounding box center [129, 24] width 17 height 4
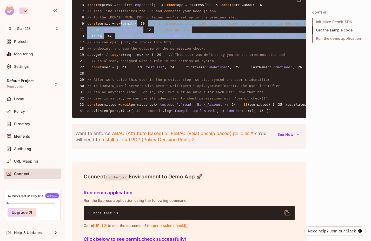
drag, startPoint x: 125, startPoint y: 48, endPoint x: 145, endPoint y: 84, distance: 41.2
click at [145, 84] on pre "1 const { Permit } = require ( 'permitio' ); 2 3 const express = require ( 'exp…" at bounding box center [189, 54] width 234 height 127
drag, startPoint x: 126, startPoint y: 46, endPoint x: 128, endPoint y: 91, distance: 45.0
click at [128, 91] on pre "1 const { Permit } = require ( 'permitio' ); 2 3 const express = require ( 'exp…" at bounding box center [189, 54] width 234 height 127
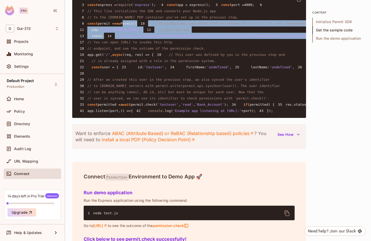
click at [128, 91] on pre "1 const { Permit } = require ( 'permitio' ); 2 3 const express = require ( 'exp…" at bounding box center [189, 54] width 234 height 127
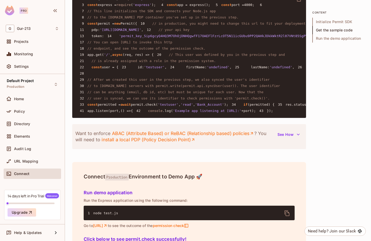
click at [103, 25] on span "permit =" at bounding box center [106, 24] width 17 height 4
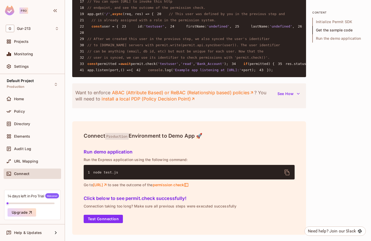
scroll to position [508, 0]
click at [152, 66] on span "permit.check(" at bounding box center [144, 64] width 27 height 4
click at [150, 66] on span "permit.check(" at bounding box center [144, 64] width 27 height 4
drag, startPoint x: 137, startPoint y: 114, endPoint x: 161, endPoint y: 114, distance: 24.2
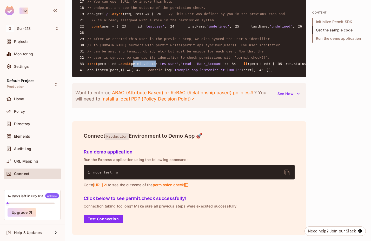
click at [158, 66] on span "permit.check(" at bounding box center [144, 64] width 27 height 4
click at [176, 77] on pre "1 const { Permit } = require ( 'permitio' ); 2 3 const express = require ( 'exp…" at bounding box center [189, 13] width 234 height 127
click at [248, 66] on span "(permitted) {" at bounding box center [261, 64] width 27 height 4
click at [107, 66] on span "permitted =" at bounding box center [109, 64] width 23 height 4
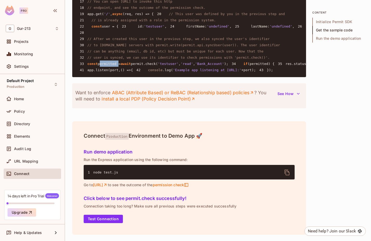
click at [107, 66] on span "permitted =" at bounding box center [109, 64] width 23 height 4
click at [248, 66] on span "(permitted) {" at bounding box center [261, 64] width 27 height 4
click at [107, 66] on span "permitted =" at bounding box center [109, 64] width 23 height 4
click at [104, 66] on span "permitted =" at bounding box center [109, 64] width 23 height 4
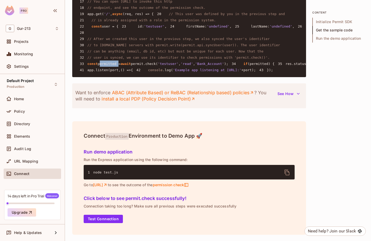
click at [104, 66] on span "permitted =" at bounding box center [109, 64] width 23 height 4
click at [248, 66] on span "(permitted) {" at bounding box center [261, 64] width 27 height 4
click at [115, 66] on span "permitted =" at bounding box center [109, 64] width 23 height 4
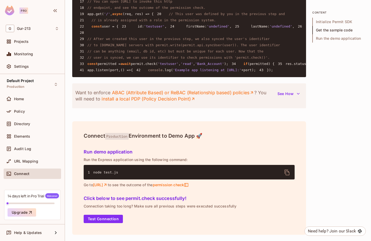
drag, startPoint x: 217, startPoint y: 127, endPoint x: 282, endPoint y: 127, distance: 65.3
drag, startPoint x: 220, startPoint y: 141, endPoint x: 276, endPoint y: 141, distance: 56.4
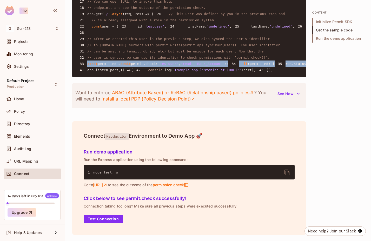
drag, startPoint x: 88, startPoint y: 127, endPoint x: 97, endPoint y: 163, distance: 36.8
click at [97, 77] on pre "1 const { Permit } = require ( 'permitio' ); 2 3 const express = require ( 'exp…" at bounding box center [189, 13] width 234 height 127
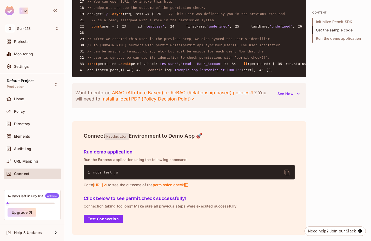
click at [100, 77] on pre "1 const { Permit } = require ( 'permitio' ); 2 3 const express = require ( 'exp…" at bounding box center [189, 13] width 234 height 127
drag, startPoint x: 166, startPoint y: 127, endPoint x: 183, endPoint y: 127, distance: 17.2
click at [179, 66] on span "'testuser'" at bounding box center [168, 64] width 21 height 4
drag, startPoint x: 190, startPoint y: 127, endPoint x: 200, endPoint y: 127, distance: 10.7
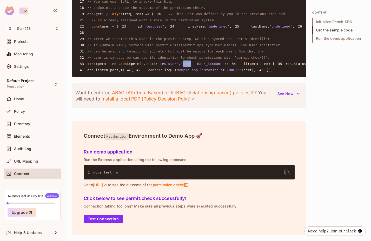
click at [193, 66] on span "'read'" at bounding box center [187, 64] width 12 height 4
drag, startPoint x: 206, startPoint y: 127, endPoint x: 225, endPoint y: 127, distance: 18.5
click at [224, 66] on span "'Bank_Account'" at bounding box center [209, 64] width 29 height 4
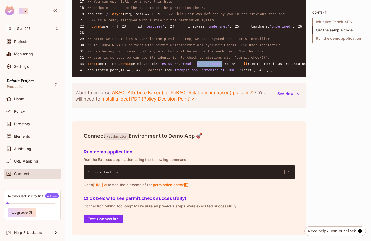
click at [224, 66] on span "'Bank_Account'" at bounding box center [209, 64] width 29 height 4
click at [25, 121] on div "Directory" at bounding box center [32, 124] width 53 height 6
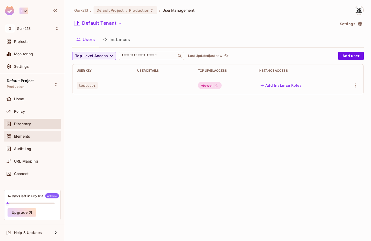
click at [21, 134] on span "Elements" at bounding box center [22, 136] width 16 height 4
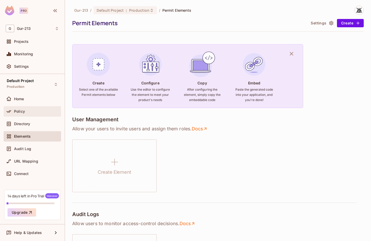
click at [21, 110] on span "Policy" at bounding box center [19, 111] width 11 height 4
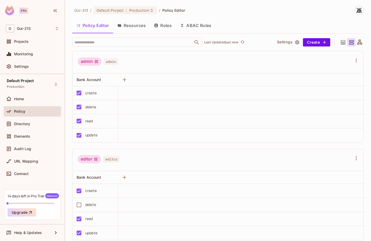
click at [134, 27] on button "Resources" at bounding box center [131, 25] width 37 height 13
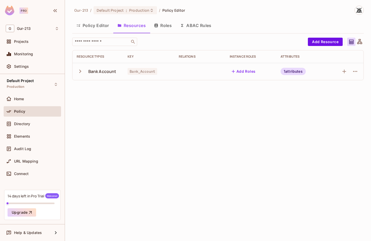
click at [81, 71] on icon "button" at bounding box center [80, 71] width 7 height 7
click at [146, 74] on span "Bank_Account" at bounding box center [143, 71] width 30 height 7
click at [147, 87] on div "Gur-213 / Default Project : Production / Policy Editor Policy Editor Resources …" at bounding box center [218, 120] width 306 height 241
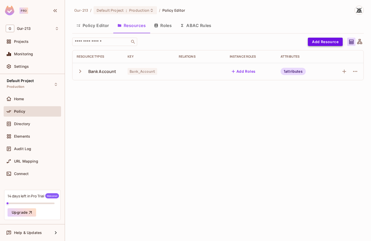
click at [326, 45] on button "Add Resource" at bounding box center [325, 42] width 35 height 8
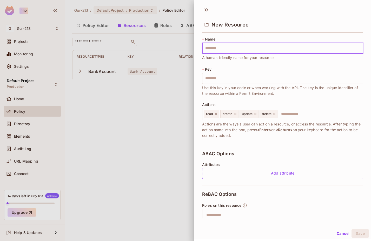
click at [227, 50] on input "text" at bounding box center [282, 48] width 161 height 11
type input "*"
type input "**"
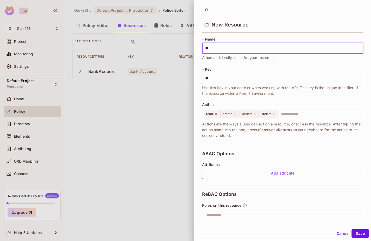
type input "***"
type input "****"
type input "***"
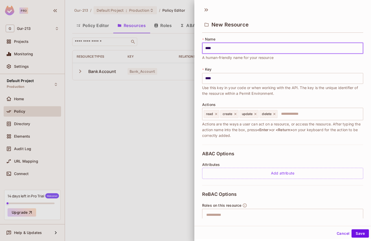
type input "***"
type input "****"
type input "*****"
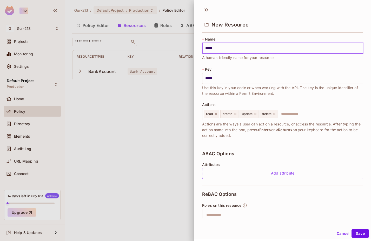
type input "******"
type input "*******"
type input "********"
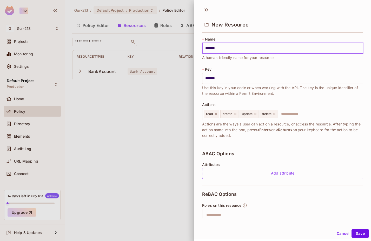
type input "********"
type input "*********"
type input "**********"
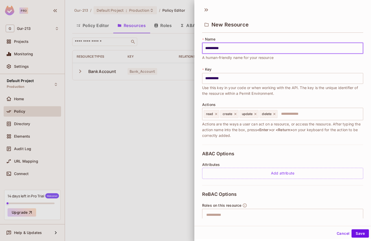
type input "**********"
click at [81, 117] on div at bounding box center [185, 120] width 371 height 241
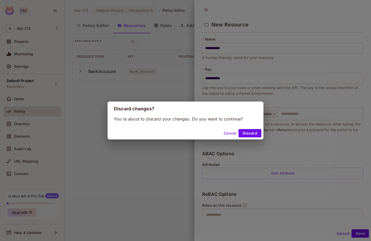
click at [231, 128] on div "Cancel Discard" at bounding box center [186, 133] width 156 height 12
click at [231, 134] on button "Cancel" at bounding box center [230, 133] width 17 height 8
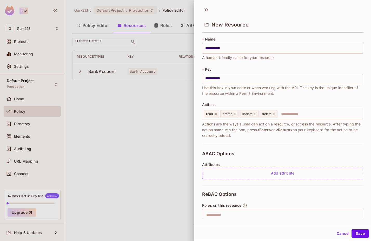
click at [27, 147] on div at bounding box center [185, 120] width 371 height 241
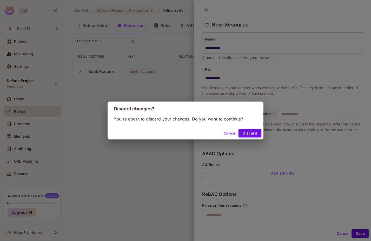
click at [243, 130] on button "Discard" at bounding box center [250, 133] width 23 height 8
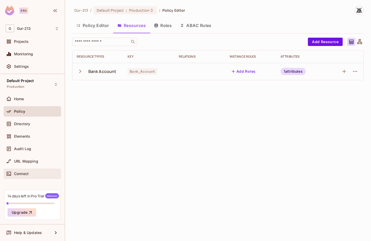
click at [26, 171] on div "Connect" at bounding box center [32, 174] width 53 height 6
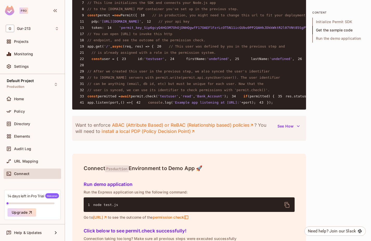
scroll to position [465, 0]
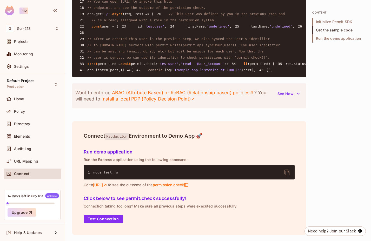
click at [238, 77] on pre "1 const { Permit } = require ( 'permitio' ); 2 3 const express = require ( 'exp…" at bounding box center [189, 13] width 234 height 127
click at [168, 66] on span "'testuser'" at bounding box center [168, 64] width 21 height 4
click at [147, 66] on span "permit.check(" at bounding box center [144, 64] width 27 height 4
drag, startPoint x: 137, startPoint y: 158, endPoint x: 156, endPoint y: 158, distance: 19.0
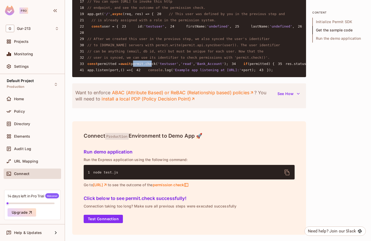
click at [156, 66] on span "permit.check(" at bounding box center [144, 64] width 27 height 4
click at [175, 66] on span "'testuser'" at bounding box center [168, 64] width 21 height 4
click at [193, 66] on span "'read'" at bounding box center [187, 64] width 12 height 4
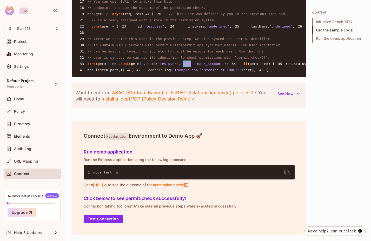
click at [192, 66] on span "'read'" at bounding box center [187, 64] width 12 height 4
drag, startPoint x: 187, startPoint y: 157, endPoint x: 202, endPoint y: 157, distance: 14.8
click at [195, 66] on span "," at bounding box center [194, 64] width 2 height 4
drag, startPoint x: 206, startPoint y: 157, endPoint x: 235, endPoint y: 159, distance: 28.9
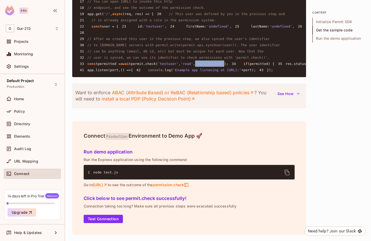
click at [25, 111] on div "Policy" at bounding box center [36, 111] width 45 height 4
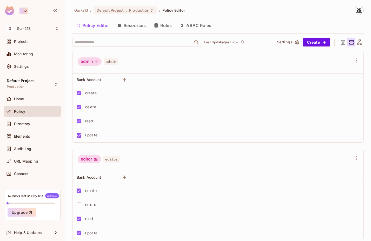
click at [128, 30] on button "Resources" at bounding box center [131, 25] width 37 height 13
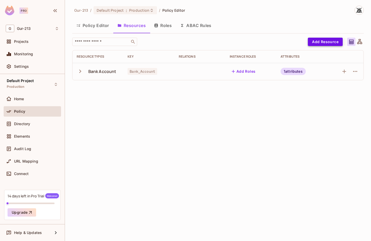
click at [338, 38] on button "Add Resource" at bounding box center [325, 42] width 35 height 8
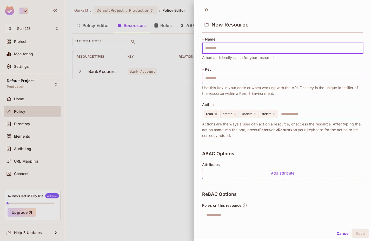
click at [220, 79] on input "text" at bounding box center [282, 78] width 161 height 11
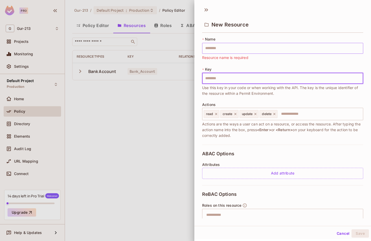
click at [220, 46] on input "text" at bounding box center [282, 48] width 161 height 11
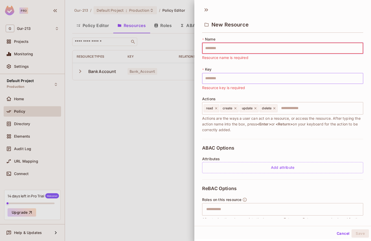
click at [219, 75] on input "text" at bounding box center [282, 78] width 161 height 11
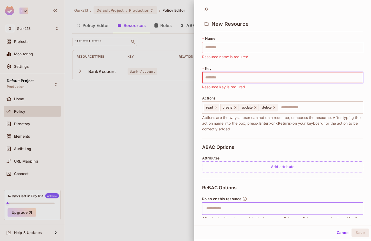
scroll to position [39, 0]
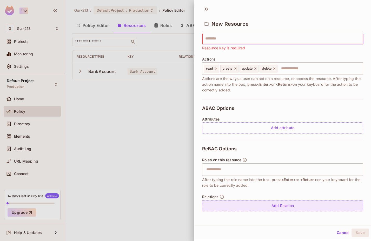
click at [291, 209] on div "Add Relation" at bounding box center [282, 205] width 161 height 11
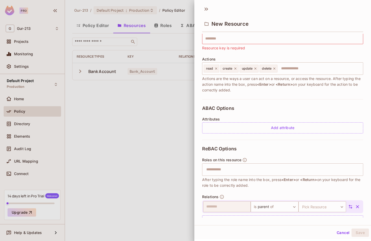
scroll to position [54, 0]
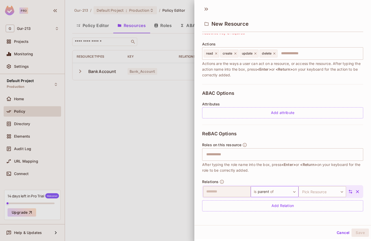
click at [272, 191] on body "Pro G Gur-213 Projects Monitoring Settings Default Project Production Home Poli…" at bounding box center [185, 120] width 371 height 241
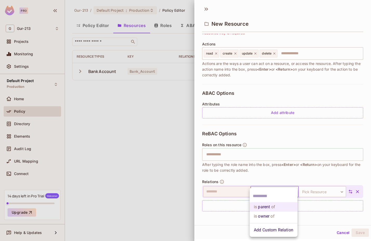
click at [265, 176] on div at bounding box center [185, 120] width 371 height 241
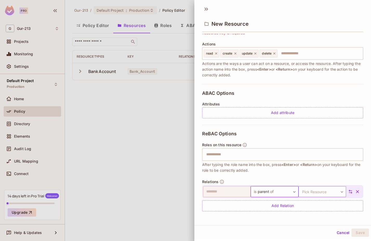
click at [313, 188] on body "Pro G Gur-213 Projects Monitoring Settings Default Project Production Home Poli…" at bounding box center [185, 120] width 371 height 241
click at [301, 178] on div at bounding box center [185, 120] width 371 height 241
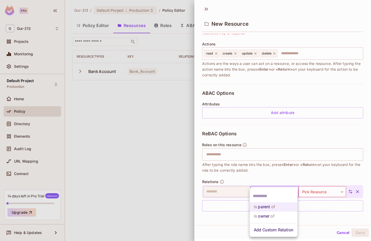
click at [282, 189] on body "Pro G Gur-213 Projects Monitoring Settings Default Project Production Home Poli…" at bounding box center [185, 120] width 371 height 241
click at [287, 174] on div at bounding box center [185, 120] width 371 height 241
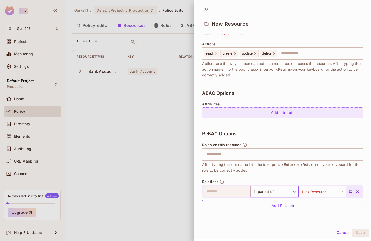
scroll to position [0, 0]
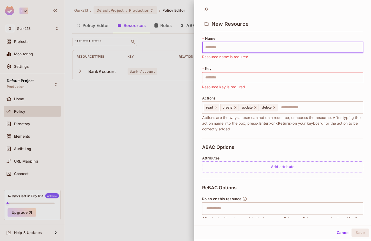
click at [213, 46] on input "text" at bounding box center [282, 47] width 161 height 11
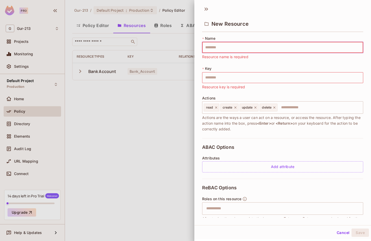
type input "*"
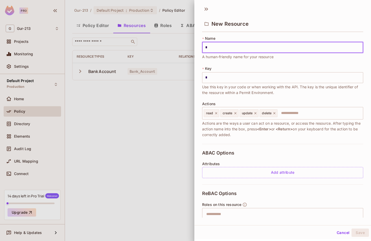
type input "**"
type input "***"
type input "****"
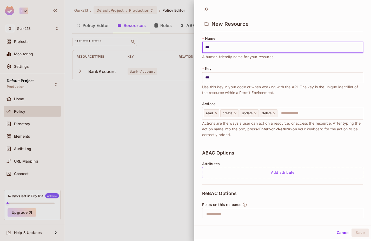
type input "****"
type input "*****"
type input "******"
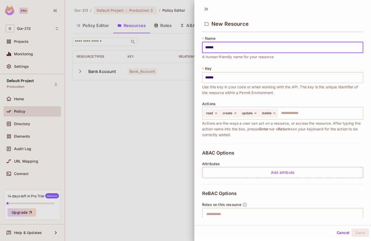
type input "*******"
type input "********"
type input "*********"
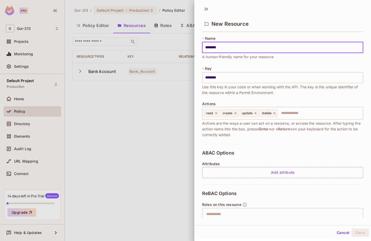
type input "*********"
type input "**********"
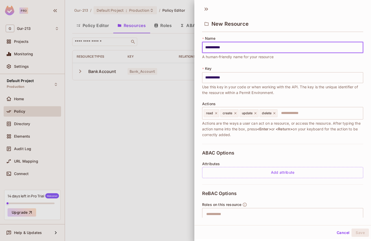
scroll to position [60, 0]
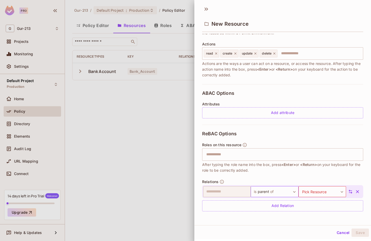
type input "**********"
click at [270, 196] on body "**********" at bounding box center [185, 120] width 371 height 241
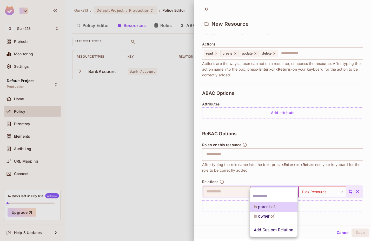
click at [231, 222] on div at bounding box center [185, 120] width 371 height 241
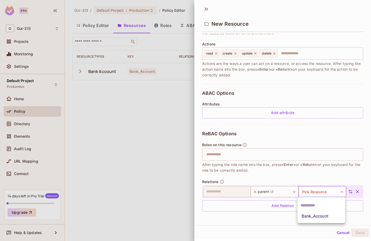
click at [305, 192] on body "**********" at bounding box center [185, 120] width 371 height 241
click at [308, 216] on li "Bank_Account" at bounding box center [322, 216] width 48 height 9
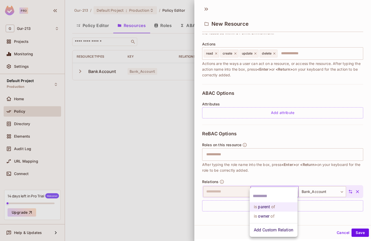
click at [275, 193] on body "**********" at bounding box center [185, 120] width 371 height 241
click at [271, 228] on li "Add Custom Relation" at bounding box center [274, 230] width 48 height 9
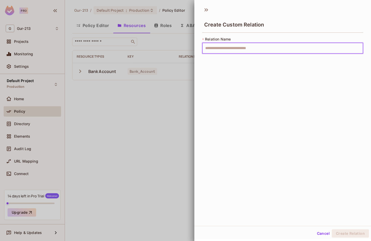
click at [213, 46] on input "text" at bounding box center [282, 48] width 161 height 11
click at [324, 233] on button "Cancel" at bounding box center [323, 234] width 17 height 8
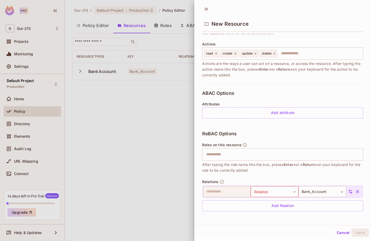
click at [344, 236] on button "Cancel" at bounding box center [343, 233] width 17 height 8
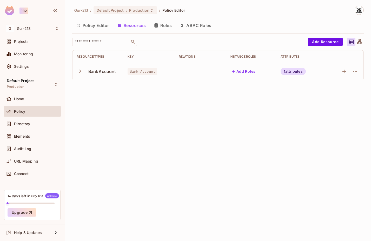
click at [167, 25] on button "Roles" at bounding box center [163, 25] width 26 height 13
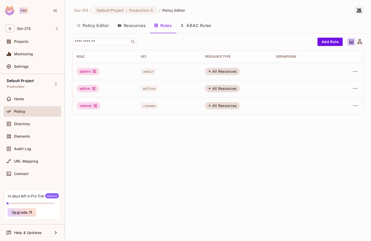
click at [191, 28] on button "ABAC Rules" at bounding box center [196, 25] width 40 height 13
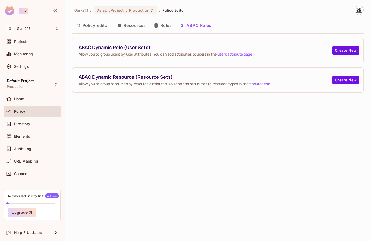
click at [132, 30] on button "Resources" at bounding box center [131, 25] width 37 height 13
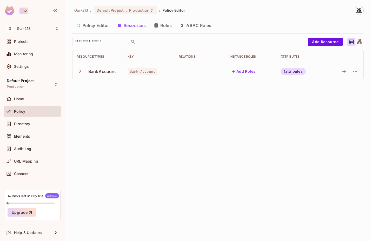
click at [22, 168] on div "URL Mapping" at bounding box center [32, 162] width 57 height 12
click at [22, 169] on div "Connect" at bounding box center [32, 174] width 57 height 10
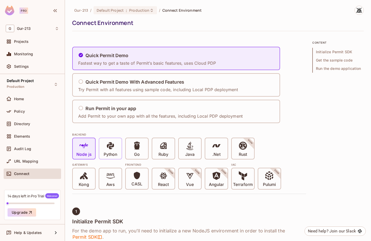
click at [113, 152] on p "Python" at bounding box center [111, 154] width 14 height 5
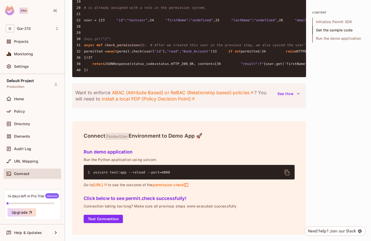
scroll to position [570, 0]
click at [135, 177] on div "Connect Production Environment to Demo App 🚀 Run demo application Run the Pytho…" at bounding box center [189, 178] width 234 height 114
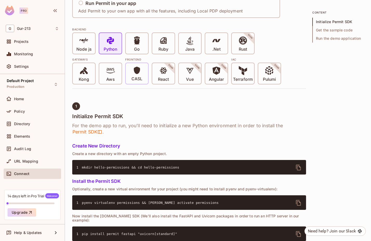
scroll to position [104, 0]
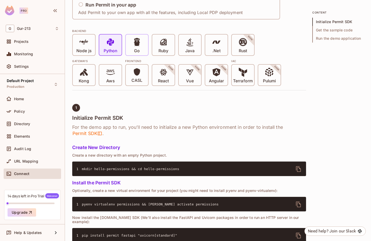
click at [138, 49] on p "Go" at bounding box center [137, 50] width 6 height 5
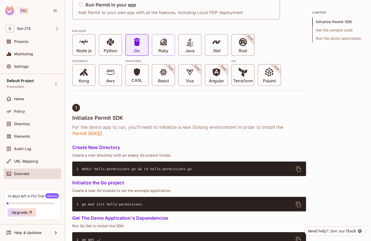
click at [164, 48] on span at bounding box center [163, 43] width 9 height 11
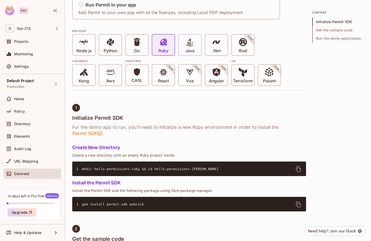
click at [183, 48] on div "Java" at bounding box center [190, 45] width 22 height 21
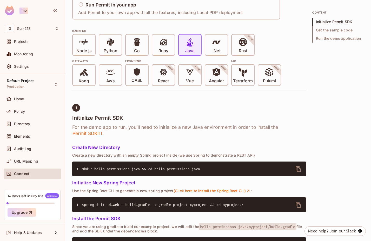
click at [230, 49] on div "Node js Python Go Ruby Java .Net Rust SOON" at bounding box center [189, 45] width 234 height 22
click at [238, 49] on div "Rust SOON" at bounding box center [243, 45] width 22 height 21
click at [85, 76] on icon at bounding box center [84, 72] width 9 height 9
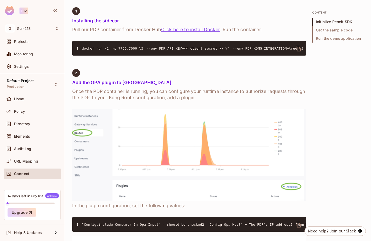
scroll to position [233, 0]
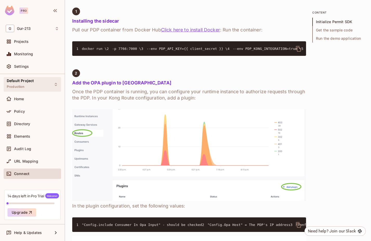
click at [15, 79] on span "Default Project" at bounding box center [20, 81] width 27 height 4
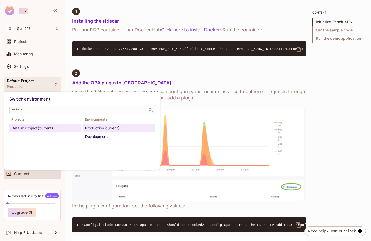
click at [21, 82] on div at bounding box center [185, 120] width 371 height 241
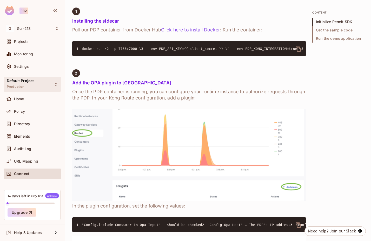
click at [24, 82] on span "Default Project" at bounding box center [20, 81] width 27 height 4
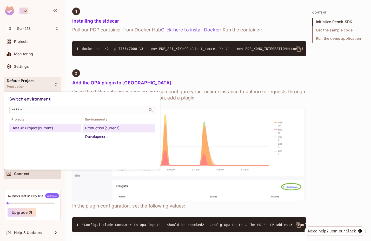
click at [29, 42] on div at bounding box center [185, 120] width 371 height 241
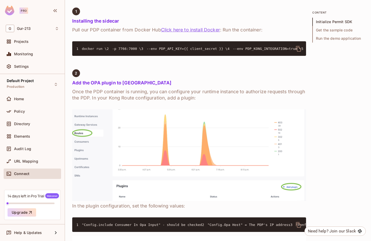
click at [25, 42] on span "Projects" at bounding box center [21, 42] width 15 height 4
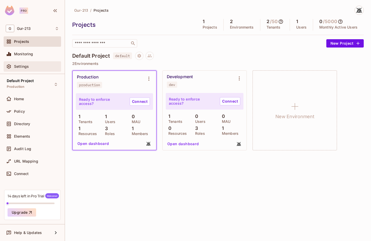
click at [27, 66] on span "Settings" at bounding box center [21, 66] width 15 height 4
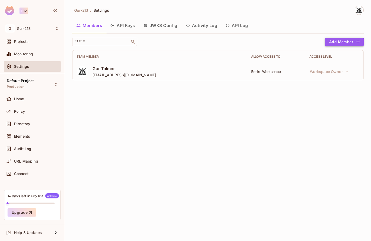
click at [333, 43] on button "Add Member" at bounding box center [344, 42] width 39 height 8
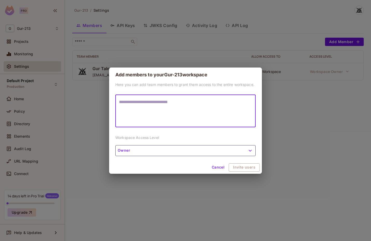
click at [135, 155] on button "Owner" at bounding box center [185, 150] width 140 height 11
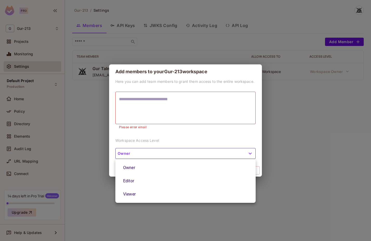
click at [156, 140] on div at bounding box center [185, 120] width 371 height 241
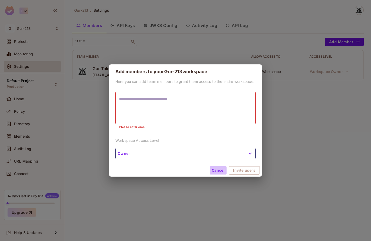
click at [220, 170] on button "Cancel" at bounding box center [218, 170] width 17 height 8
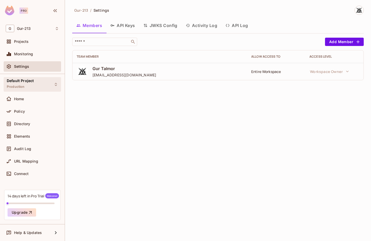
click at [26, 84] on div "Default Project Production" at bounding box center [20, 84] width 27 height 11
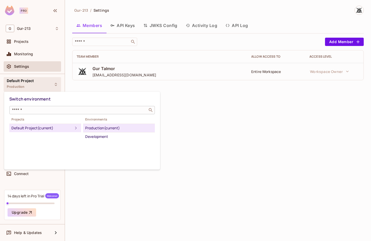
click at [39, 114] on div "​" at bounding box center [82, 110] width 146 height 8
click at [187, 155] on div at bounding box center [185, 120] width 371 height 241
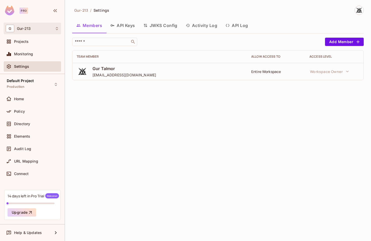
click at [58, 30] on icon at bounding box center [57, 29] width 4 height 4
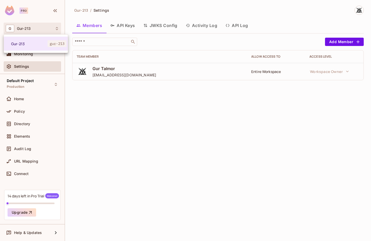
click at [53, 28] on div at bounding box center [185, 120] width 371 height 241
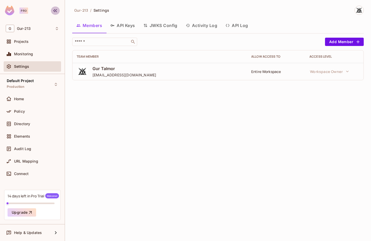
click at [55, 12] on icon "button" at bounding box center [55, 11] width 6 height 6
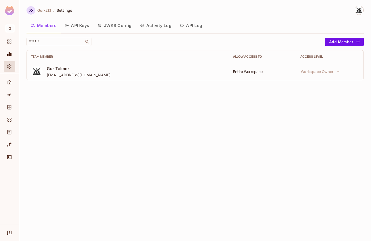
click at [29, 10] on icon "button" at bounding box center [31, 10] width 6 height 6
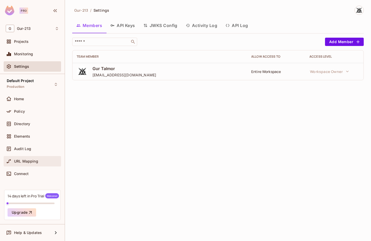
click at [25, 160] on span "URL Mapping" at bounding box center [26, 161] width 24 height 4
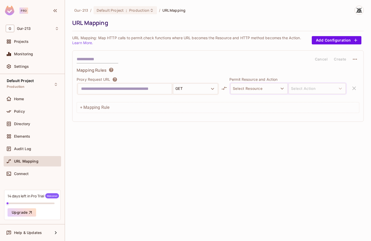
click at [86, 43] on link "Learn More." at bounding box center [82, 43] width 21 height 4
